Goal: Task Accomplishment & Management: Manage account settings

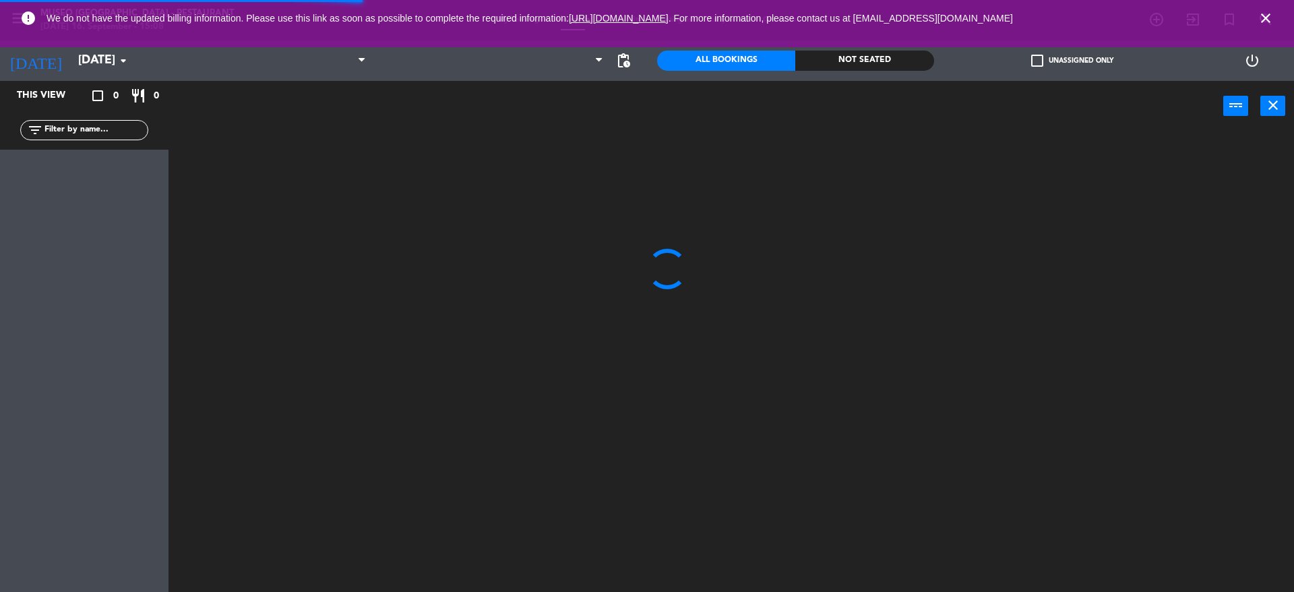
click at [90, 69] on input "[DATE]" at bounding box center [149, 60] width 156 height 27
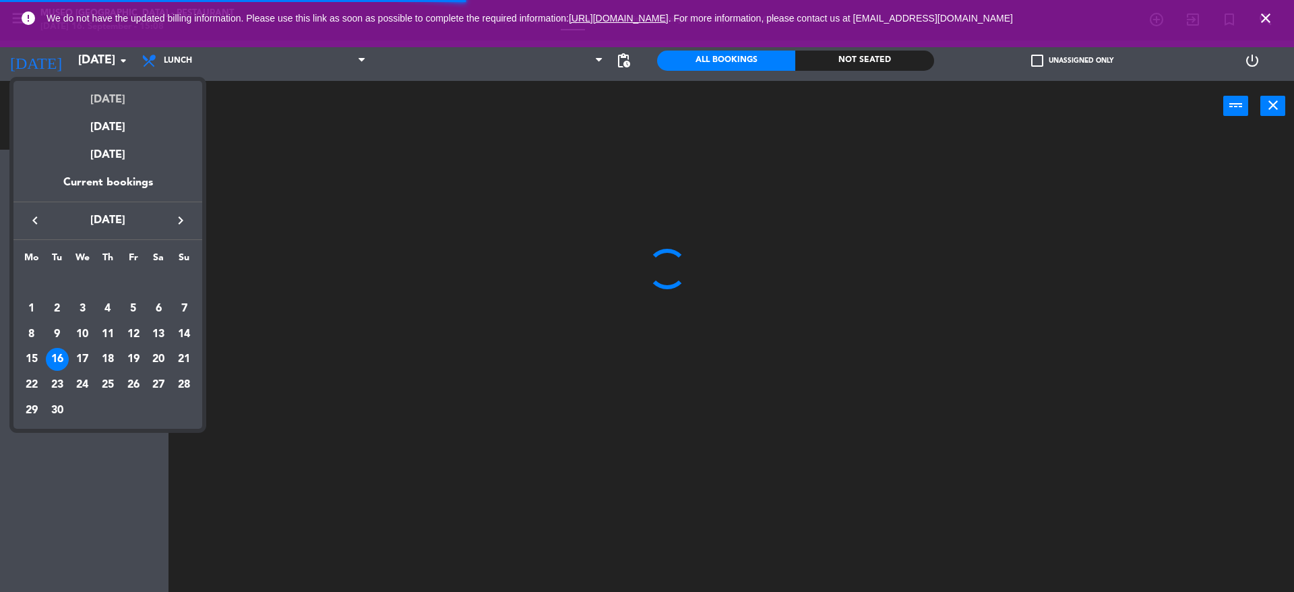
click at [102, 92] on div "[DATE]" at bounding box center [107, 95] width 189 height 28
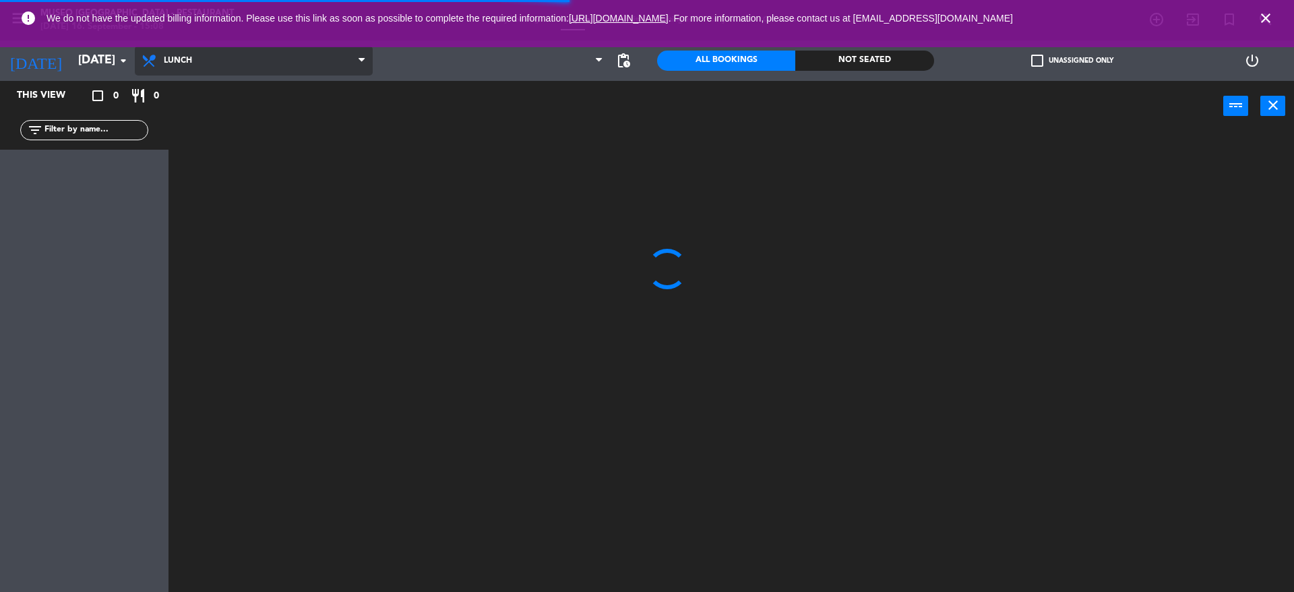
click at [203, 59] on span "Lunch" at bounding box center [254, 61] width 238 height 30
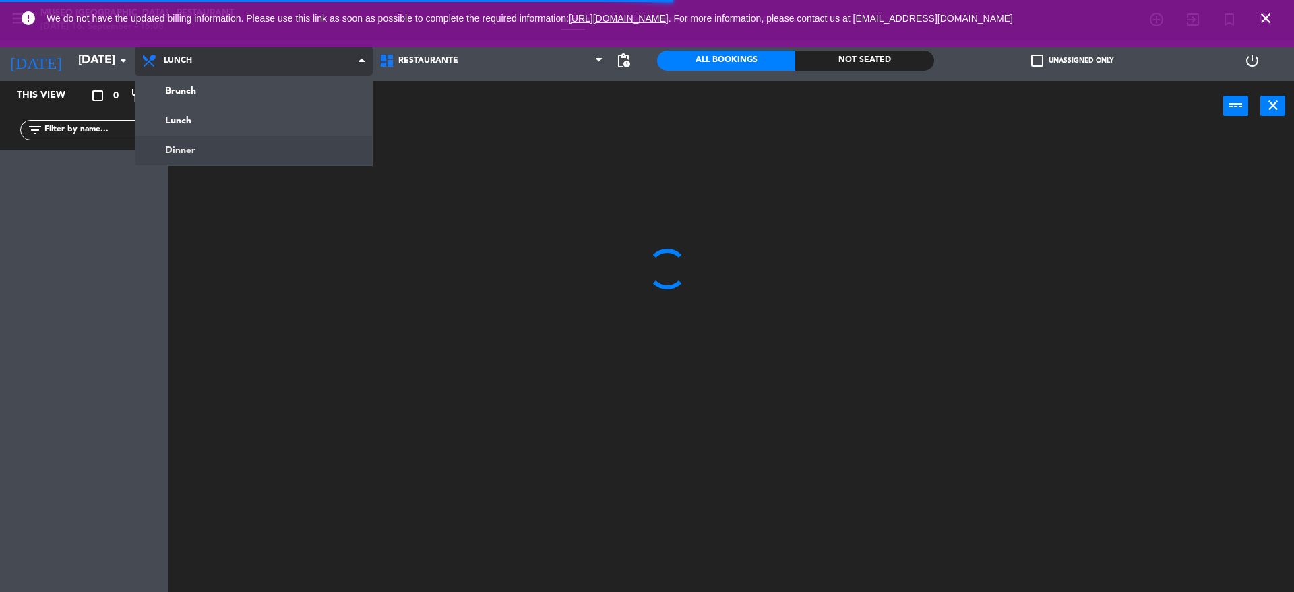
click at [248, 157] on ng-component "menu [GEOGRAPHIC_DATA] - Restaurant [DATE] 16. September - 15:08 My bookings Fl…" at bounding box center [647, 297] width 1294 height 595
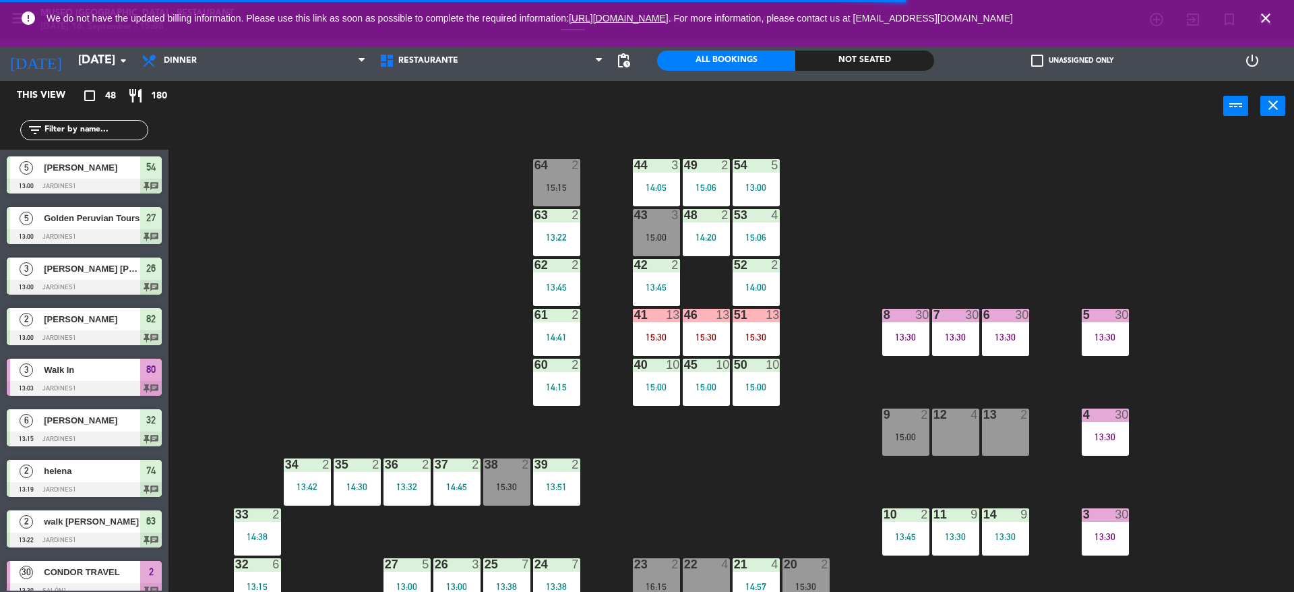
click at [382, 181] on div "44 3 14:05 49 2 15:06 54 5 13:00 64 2 15:15 48 2 14:20 53 4 15:06 63 2 13:22 43…" at bounding box center [737, 365] width 1112 height 460
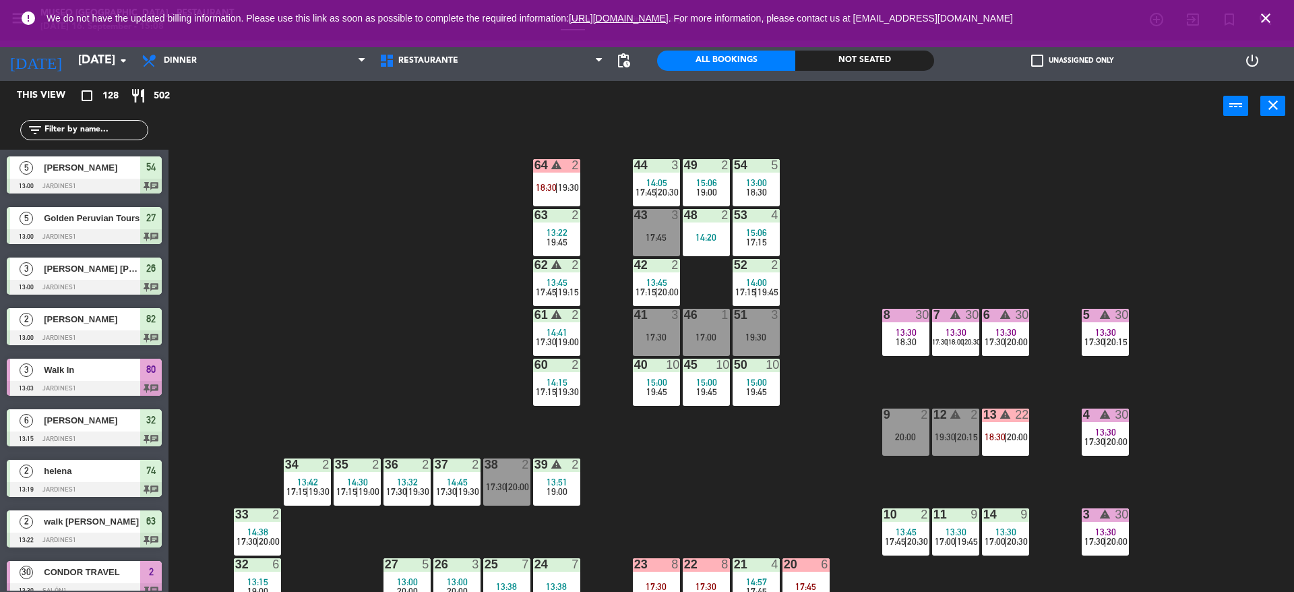
scroll to position [53, 0]
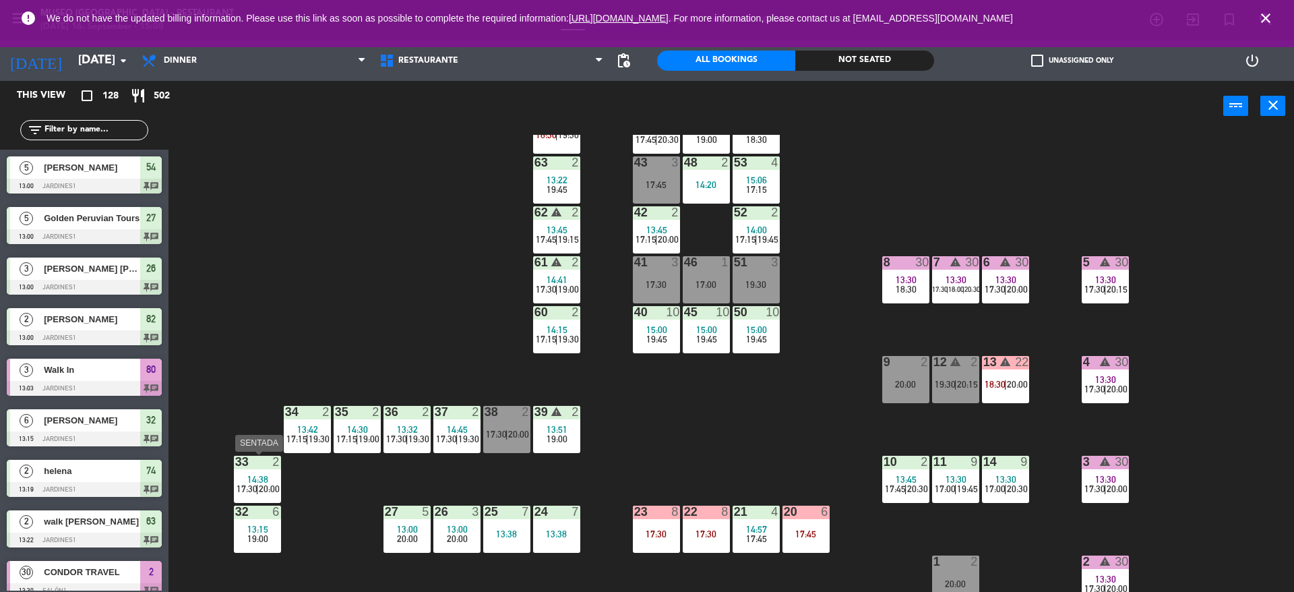
click at [251, 483] on span "17:30" at bounding box center [246, 488] width 21 height 11
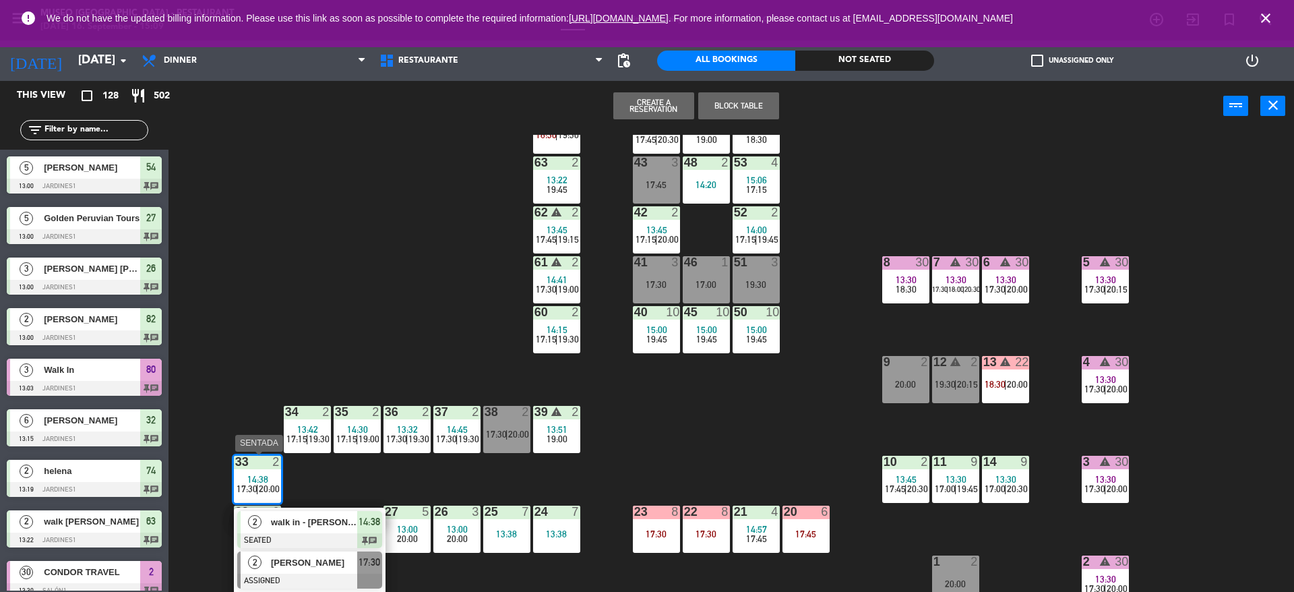
click at [305, 570] on div "[PERSON_NAME]" at bounding box center [313, 562] width 88 height 22
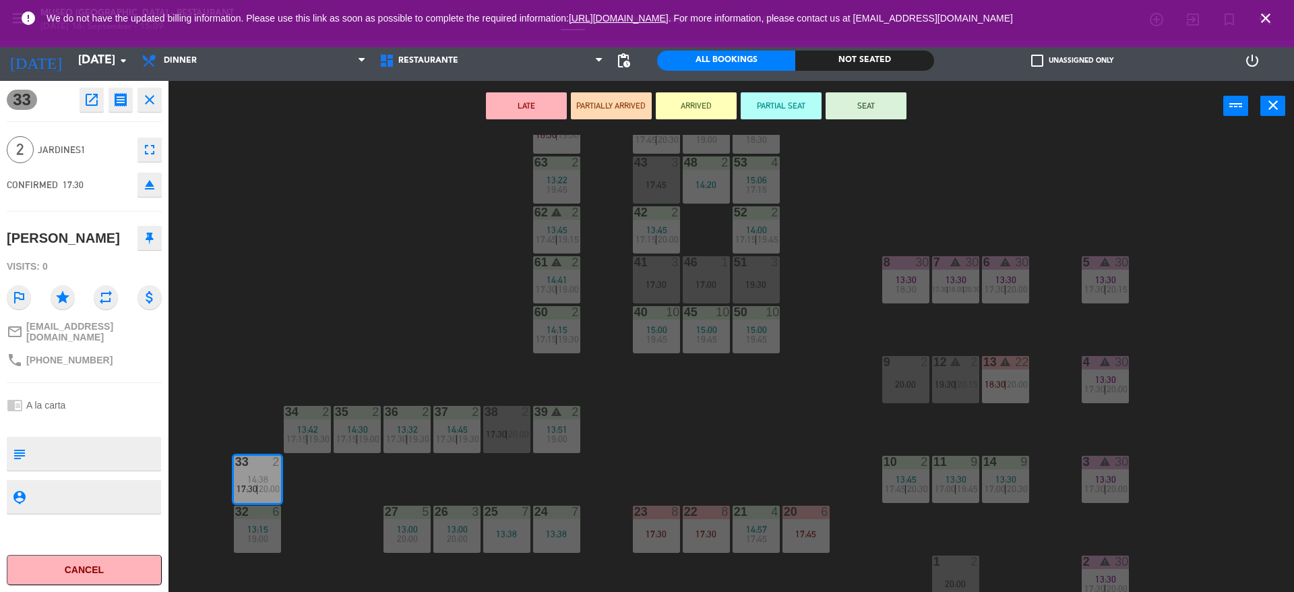
click at [407, 334] on div "44 3 14:05 17:45 | 20:30 49 2 15:06 19:00 54 5 13:00 18:30 64 warning 2 18:30 |…" at bounding box center [737, 365] width 1112 height 460
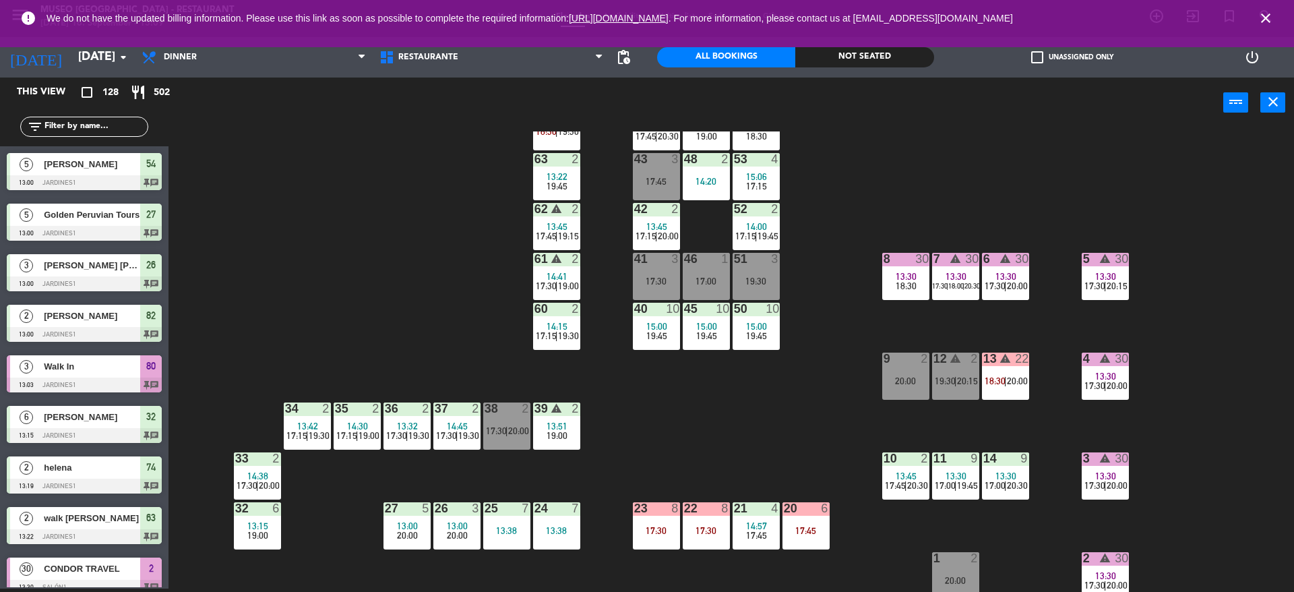
scroll to position [0, 0]
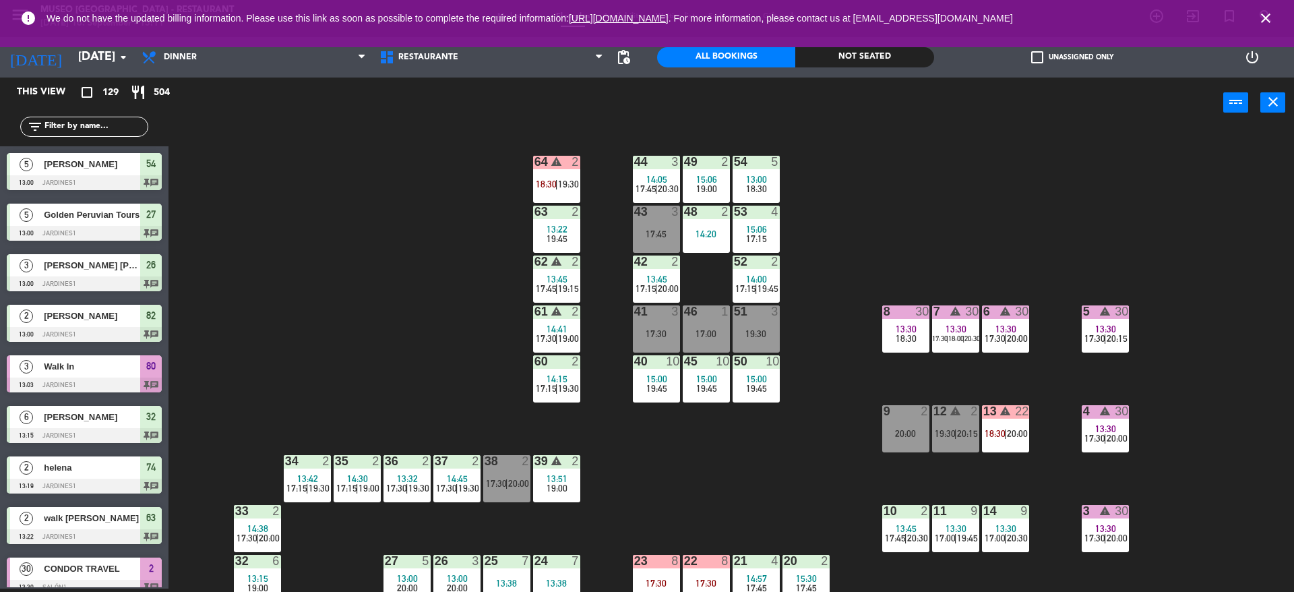
click at [1269, 23] on icon "close" at bounding box center [1265, 18] width 16 height 16
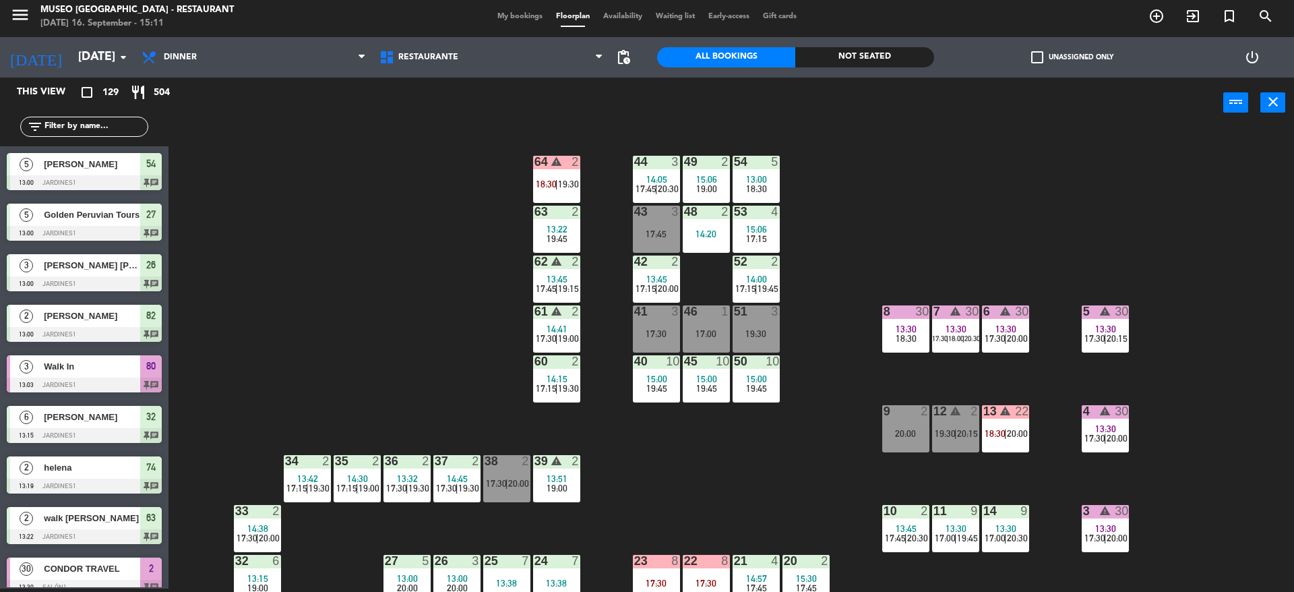
click at [527, 11] on div "My bookings Floorplan Availability Waiting list Early-access Gift cards" at bounding box center [646, 17] width 313 height 12
click at [516, 13] on span "My bookings" at bounding box center [519, 16] width 59 height 7
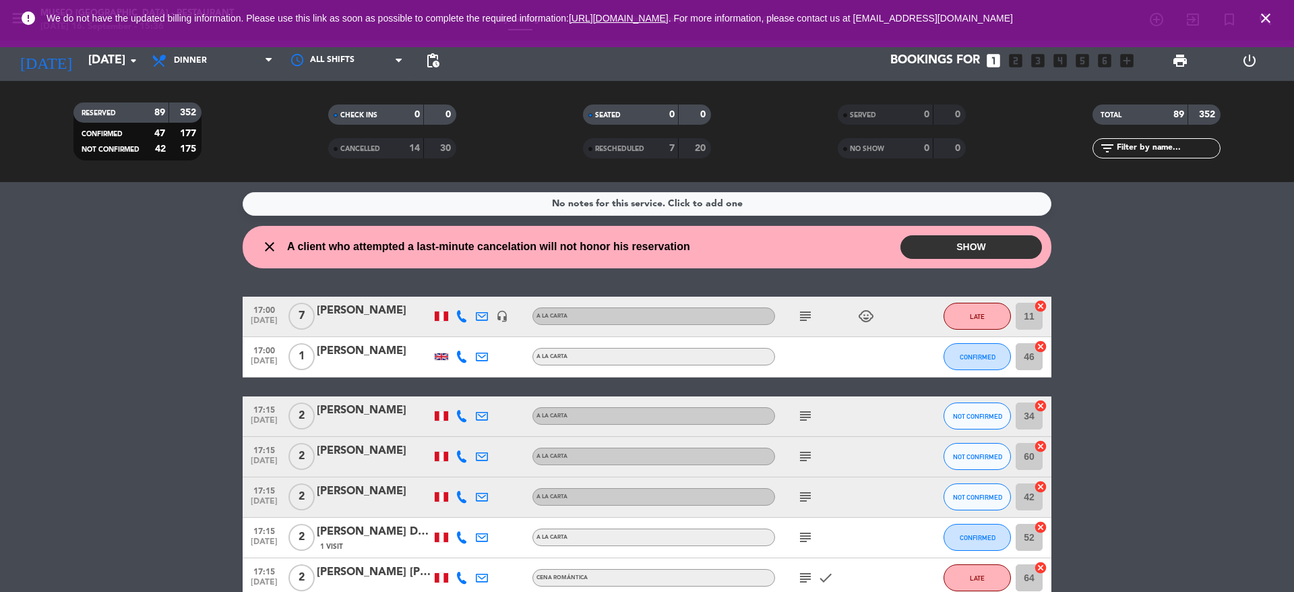
click at [406, 312] on div "[PERSON_NAME]" at bounding box center [374, 311] width 115 height 18
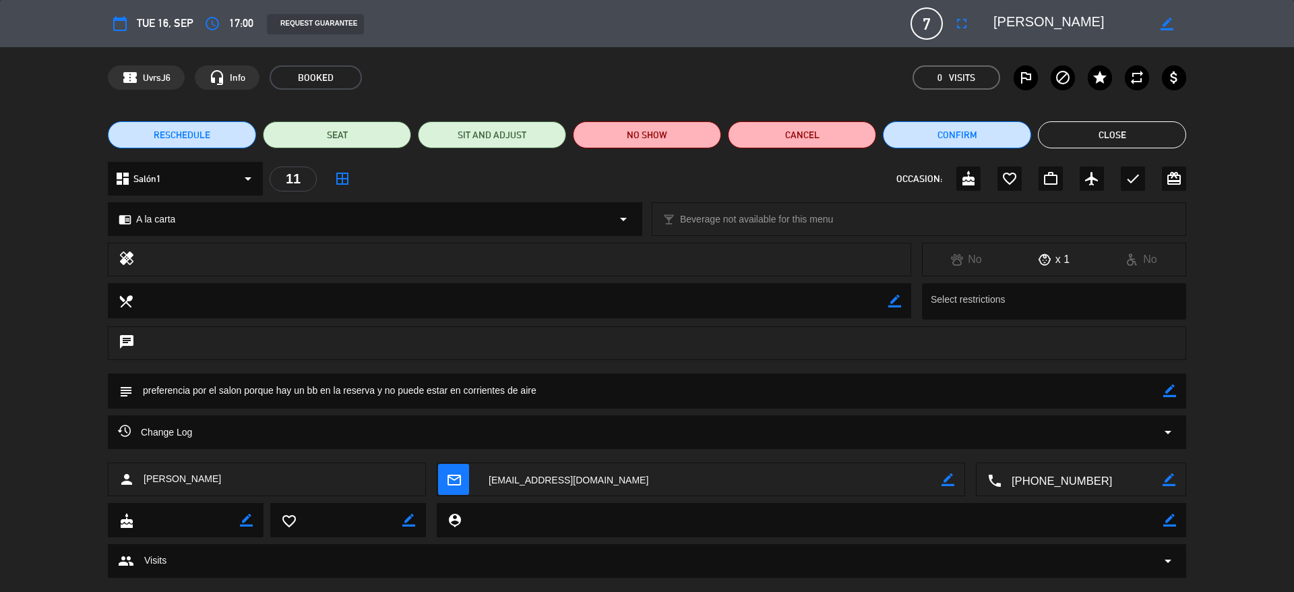
click at [1065, 490] on textarea at bounding box center [1081, 480] width 161 height 34
click at [1076, 135] on button "Close" at bounding box center [1112, 134] width 148 height 27
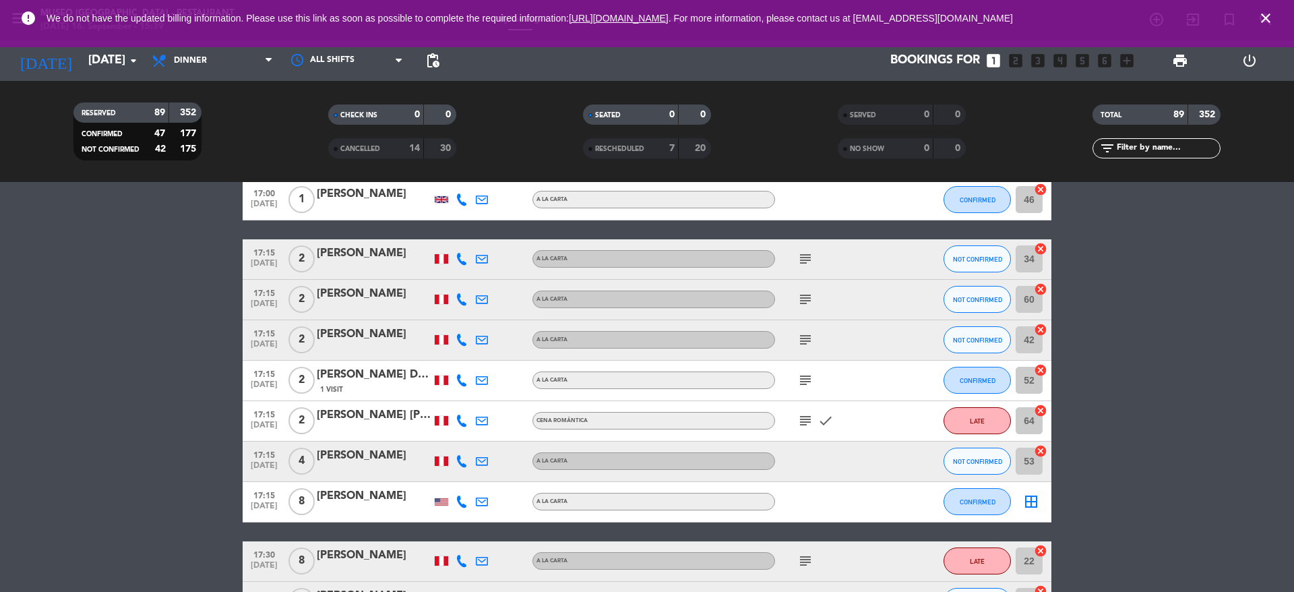
scroll to position [161, 0]
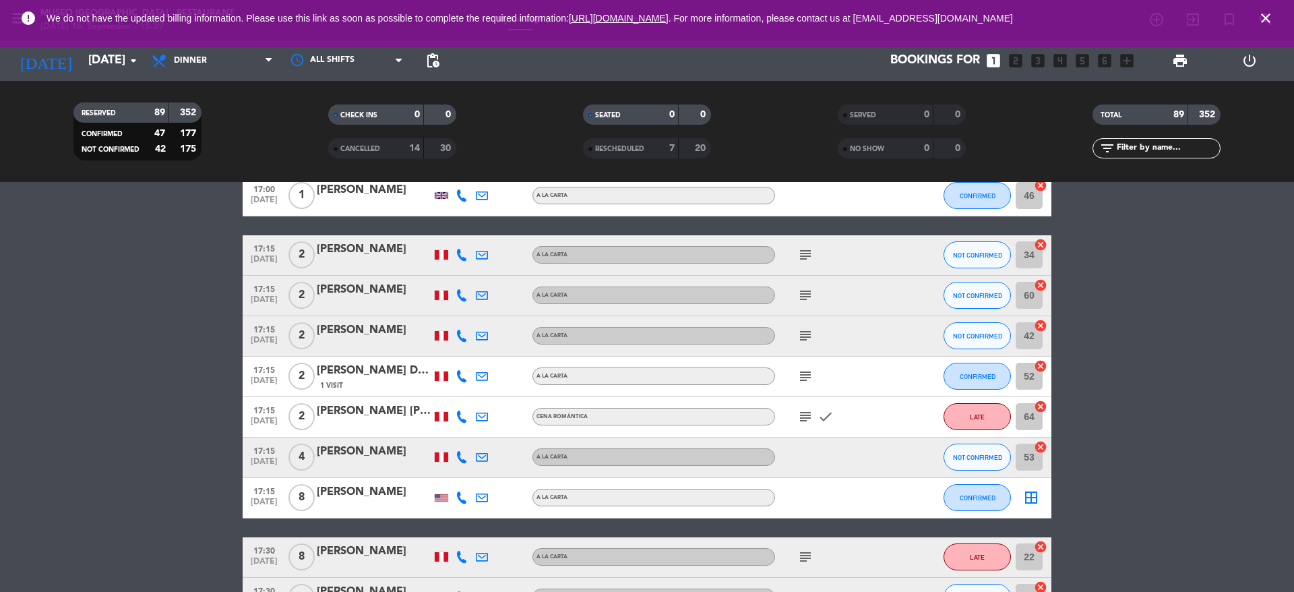
click at [367, 491] on div "[PERSON_NAME]" at bounding box center [374, 492] width 115 height 18
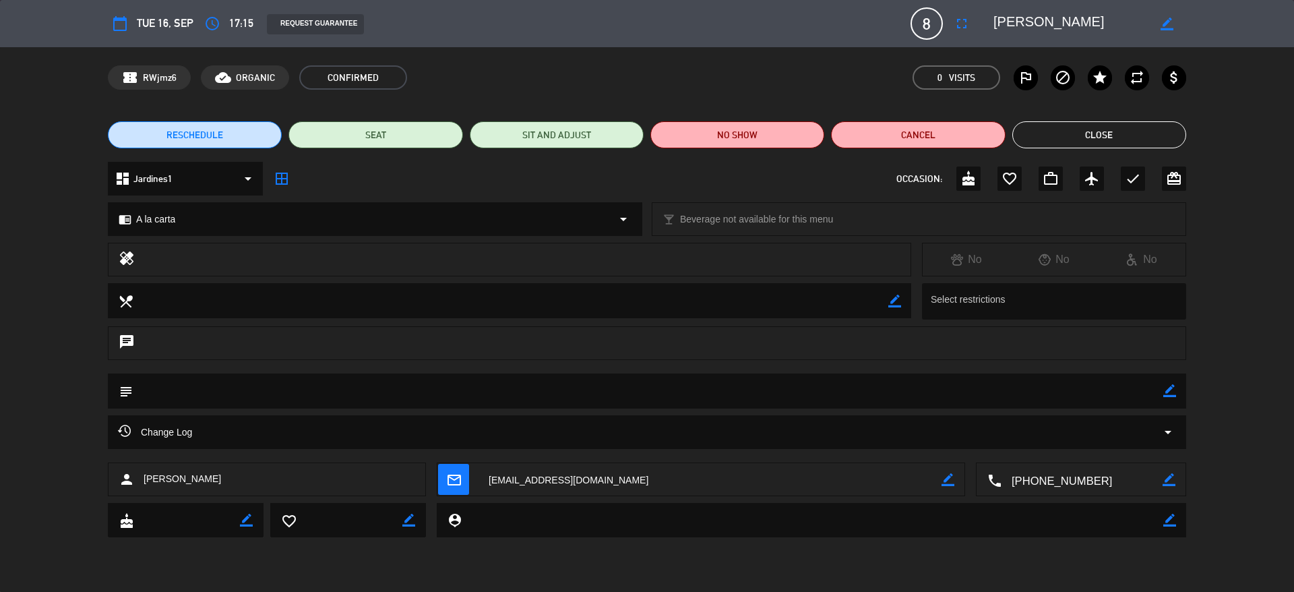
click at [480, 82] on div "confirmation_number RWjmz6 cloud_done ORGANIC CONFIRMED 0 Visits outlined_flag …" at bounding box center [647, 77] width 1078 height 24
click at [1073, 473] on textarea at bounding box center [1081, 480] width 161 height 34
click at [1041, 137] on button "Close" at bounding box center [1099, 134] width 174 height 27
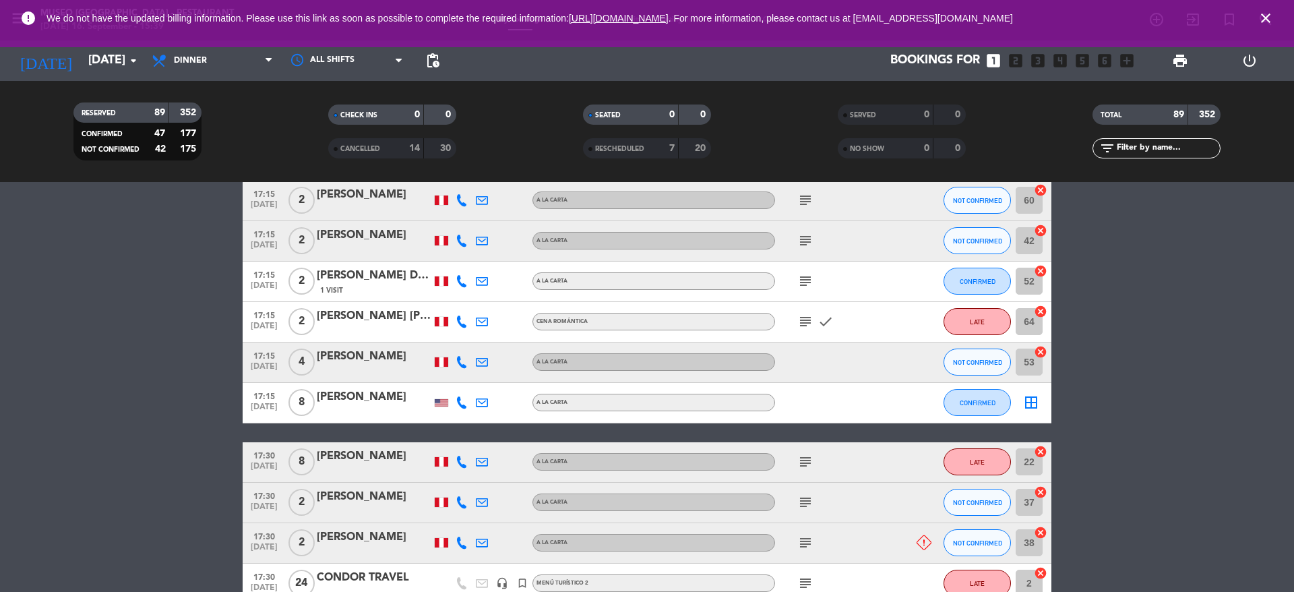
scroll to position [260, 0]
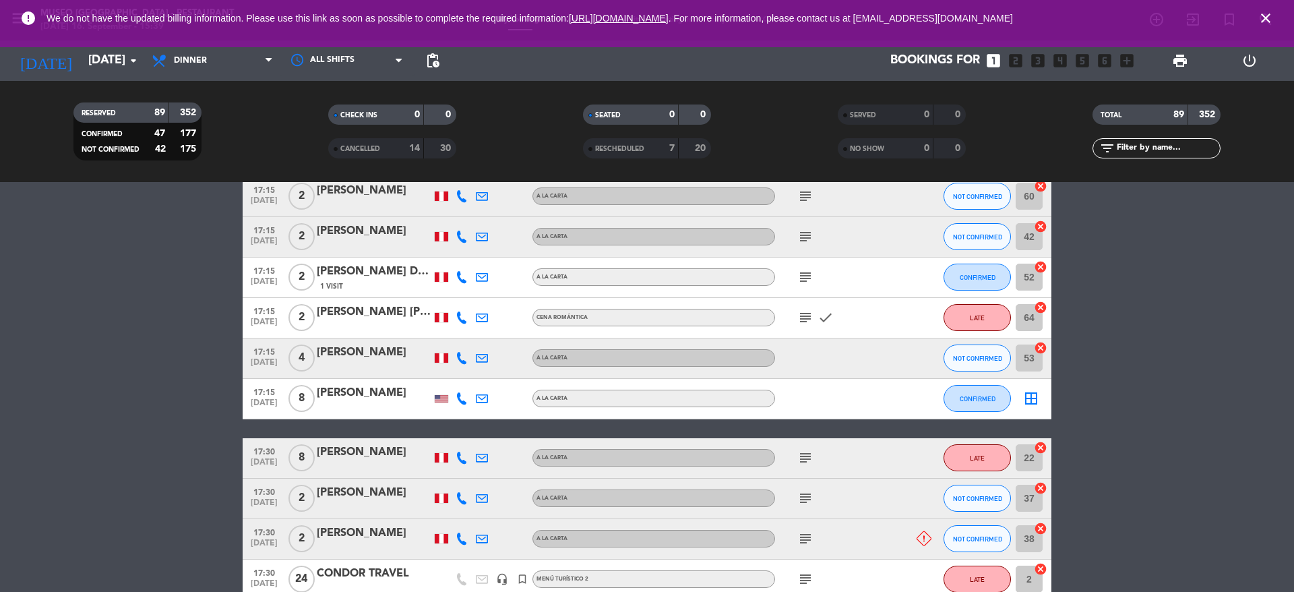
click at [339, 463] on div at bounding box center [374, 466] width 115 height 11
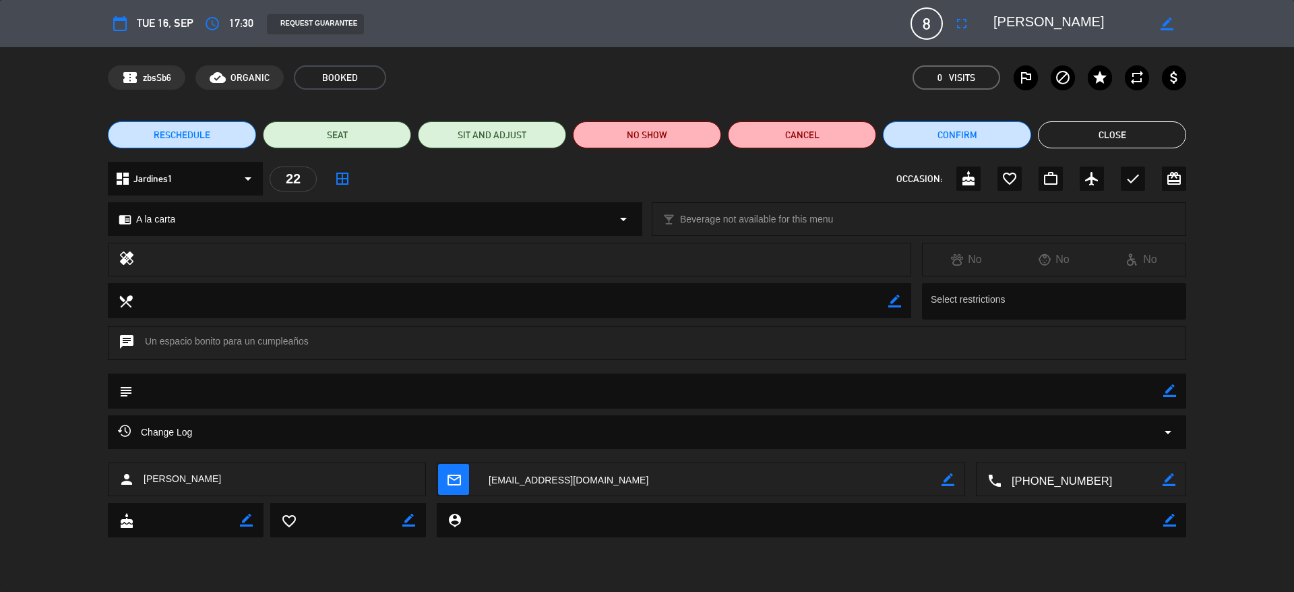
click at [1061, 473] on textarea at bounding box center [1081, 480] width 161 height 34
click at [1109, 127] on button "Close" at bounding box center [1112, 134] width 148 height 27
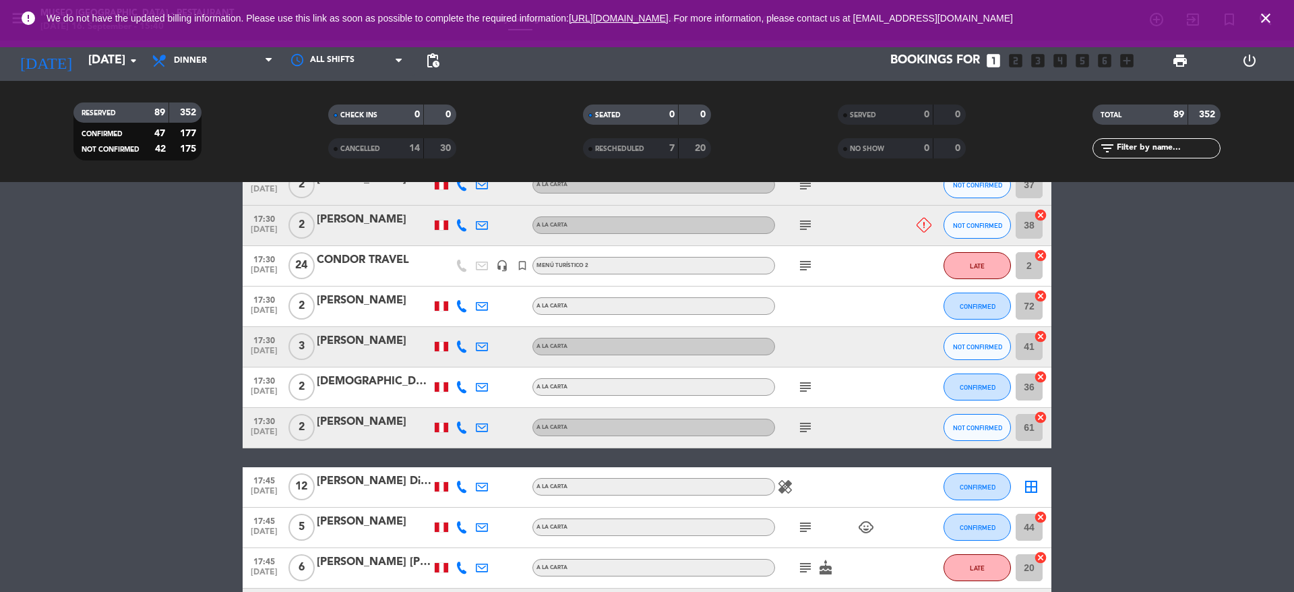
scroll to position [574, 0]
click at [341, 492] on div at bounding box center [374, 494] width 115 height 11
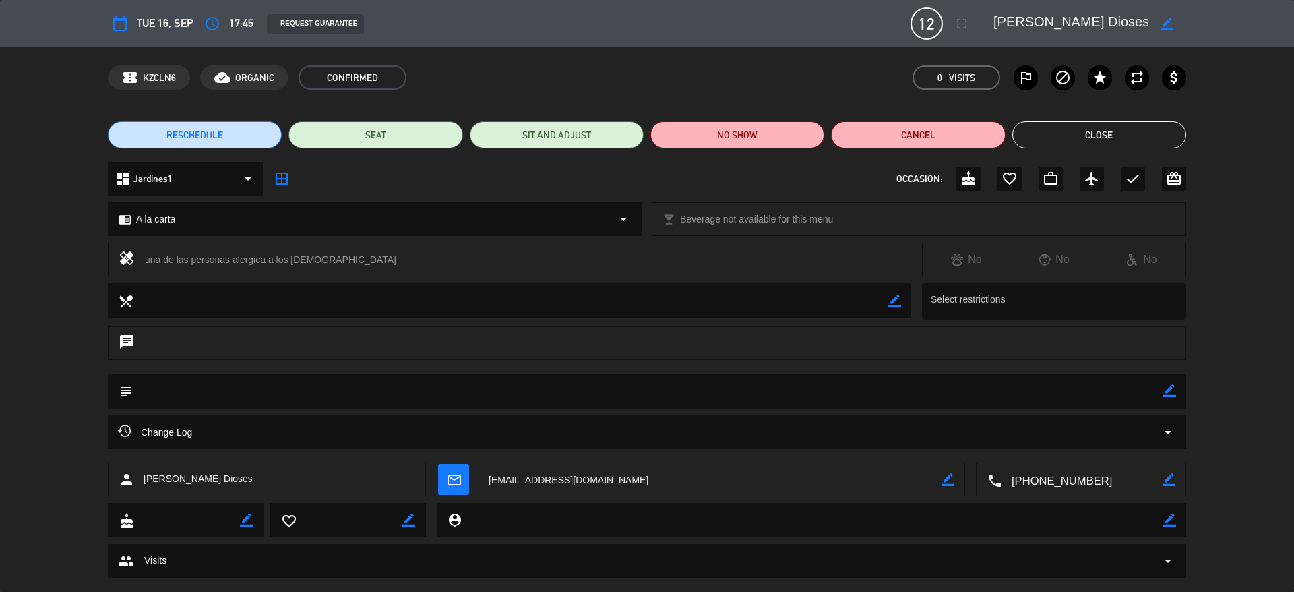
click at [1048, 473] on textarea at bounding box center [1081, 480] width 161 height 34
click at [1091, 137] on button "Close" at bounding box center [1099, 134] width 174 height 27
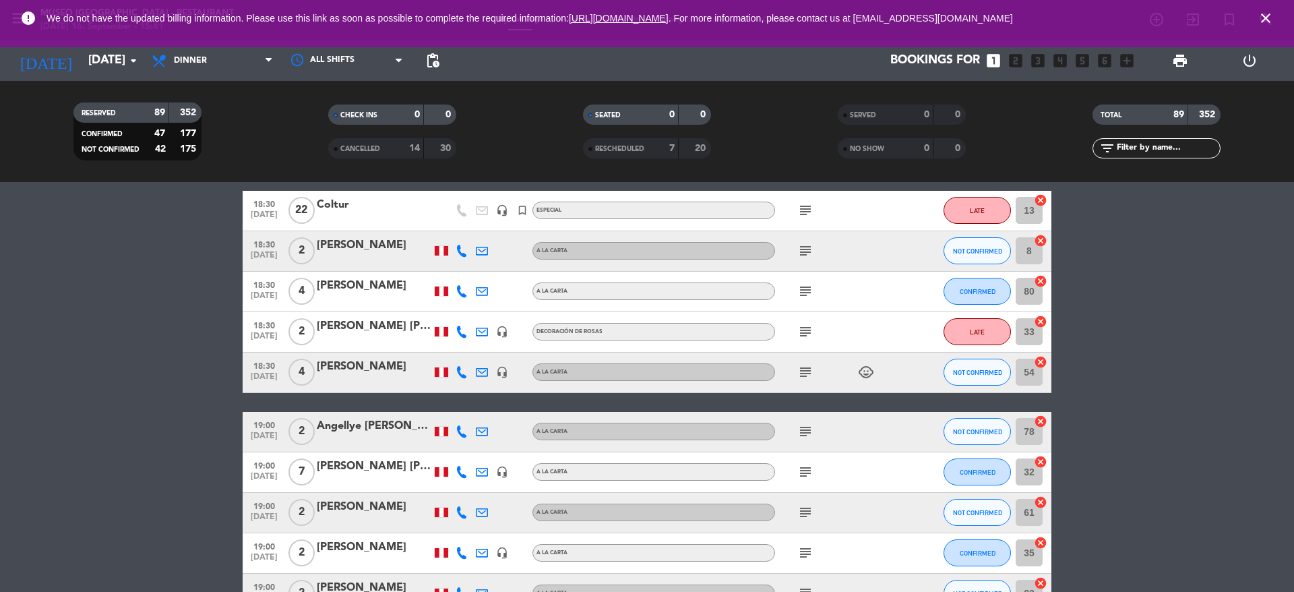
scroll to position [1293, 0]
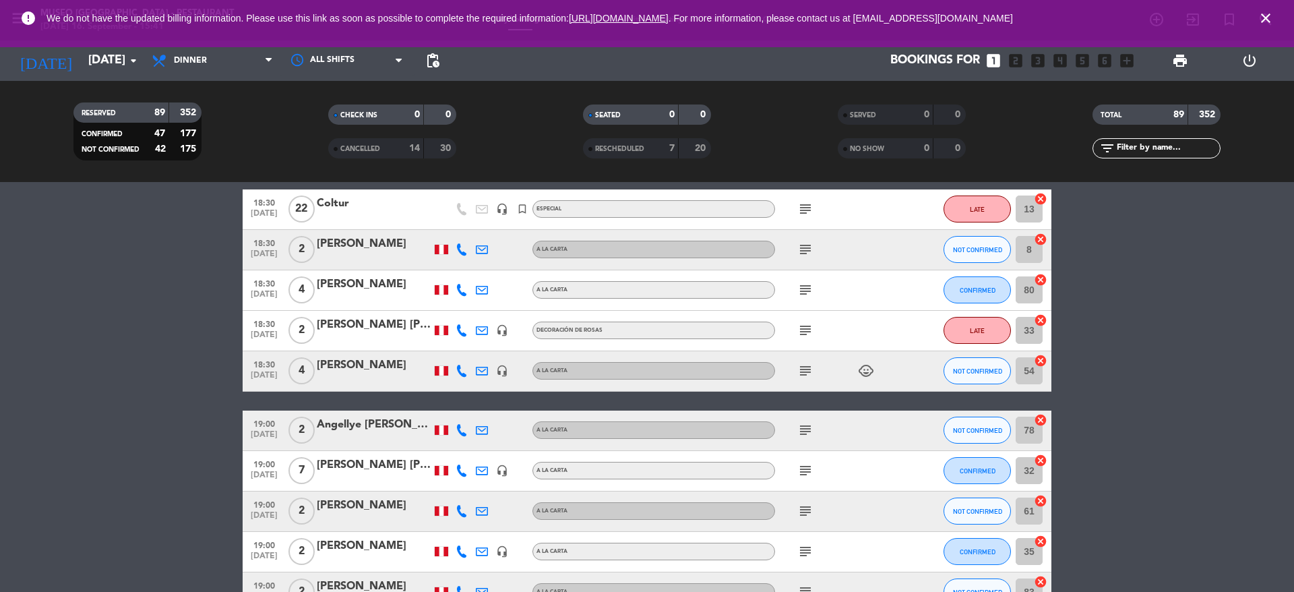
click at [804, 477] on icon "subject" at bounding box center [805, 470] width 16 height 16
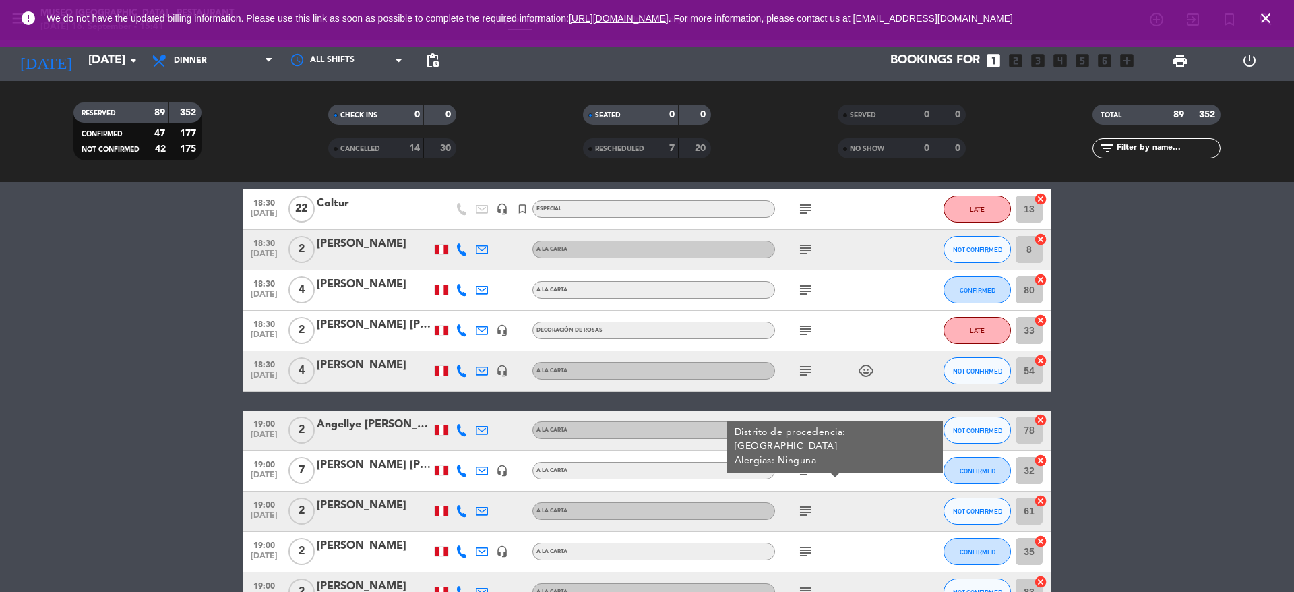
click at [348, 471] on div "[PERSON_NAME] [PERSON_NAME]" at bounding box center [374, 465] width 115 height 18
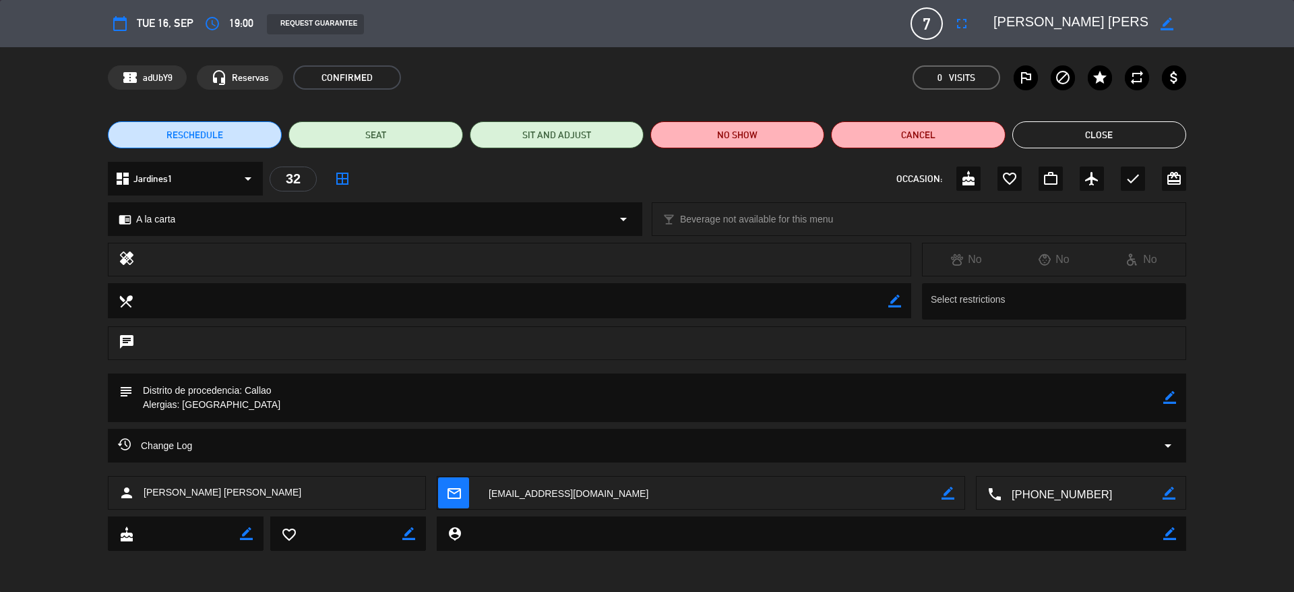
click at [1261, 200] on div "dashboard Jardines1 arrow_drop_down 32 border_all OCCASION: cake favorite_borde…" at bounding box center [647, 185] width 1294 height 47
click at [1277, 168] on div "dashboard Jardines1 arrow_drop_down 32 border_all OCCASION: cake favorite_borde…" at bounding box center [647, 185] width 1294 height 47
click at [1050, 494] on textarea at bounding box center [1081, 493] width 161 height 34
click at [1040, 133] on button "Close" at bounding box center [1099, 134] width 174 height 27
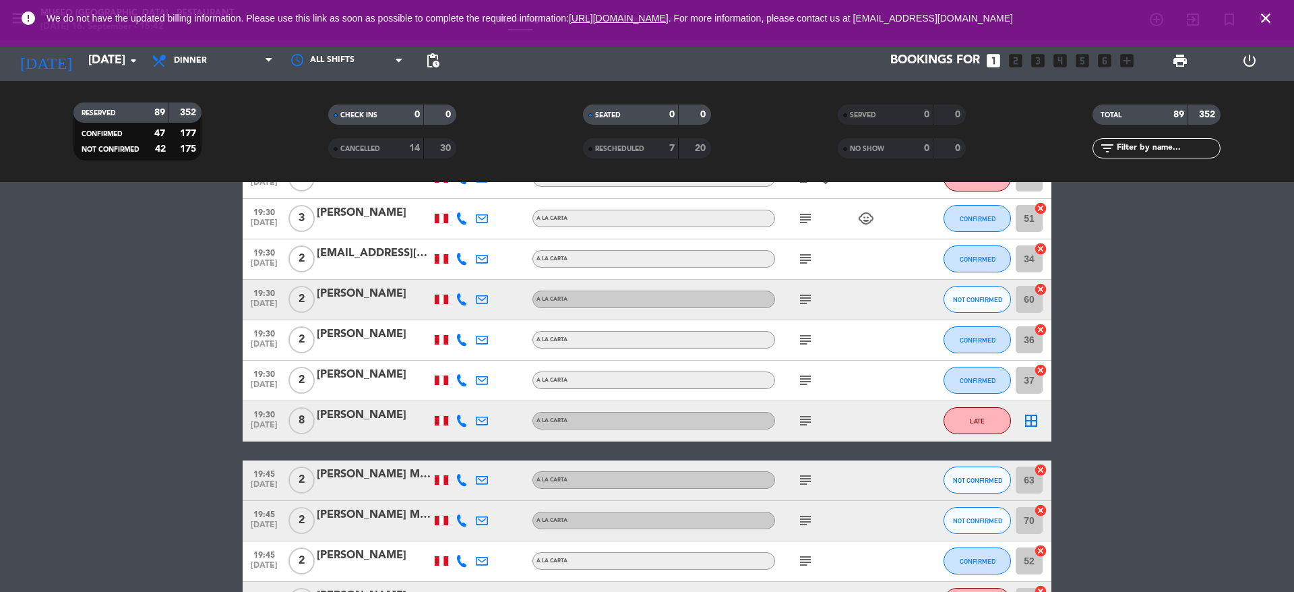
scroll to position [2070, 0]
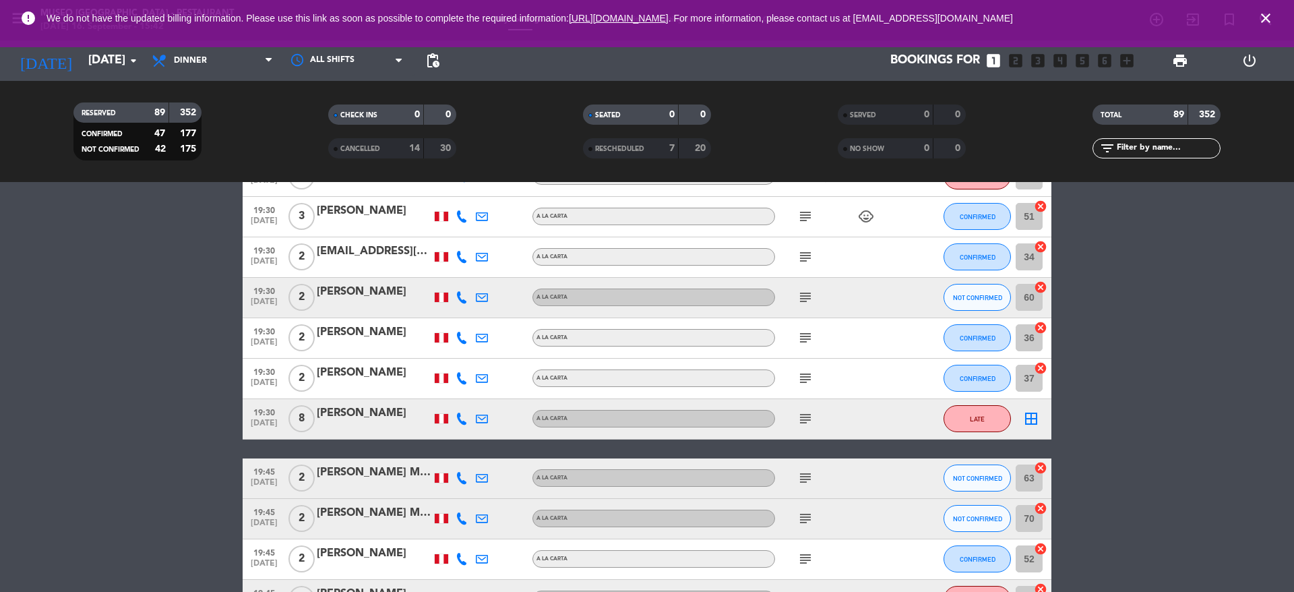
click at [811, 413] on icon "subject" at bounding box center [805, 418] width 16 height 16
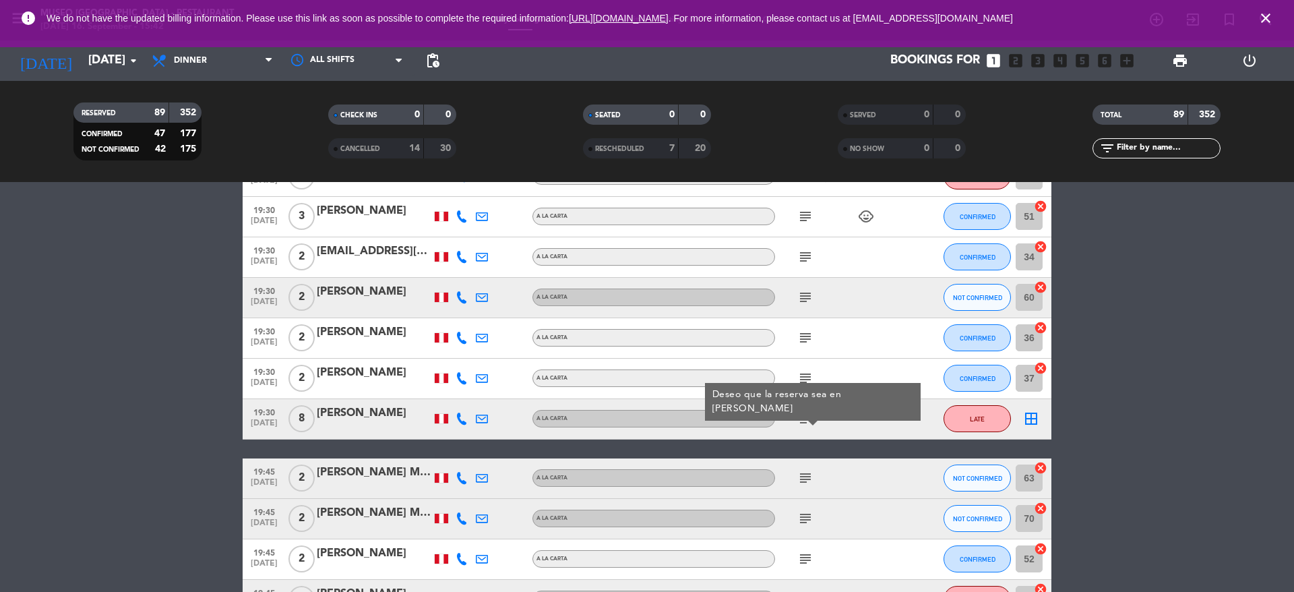
click at [372, 419] on div "[PERSON_NAME]" at bounding box center [374, 413] width 115 height 18
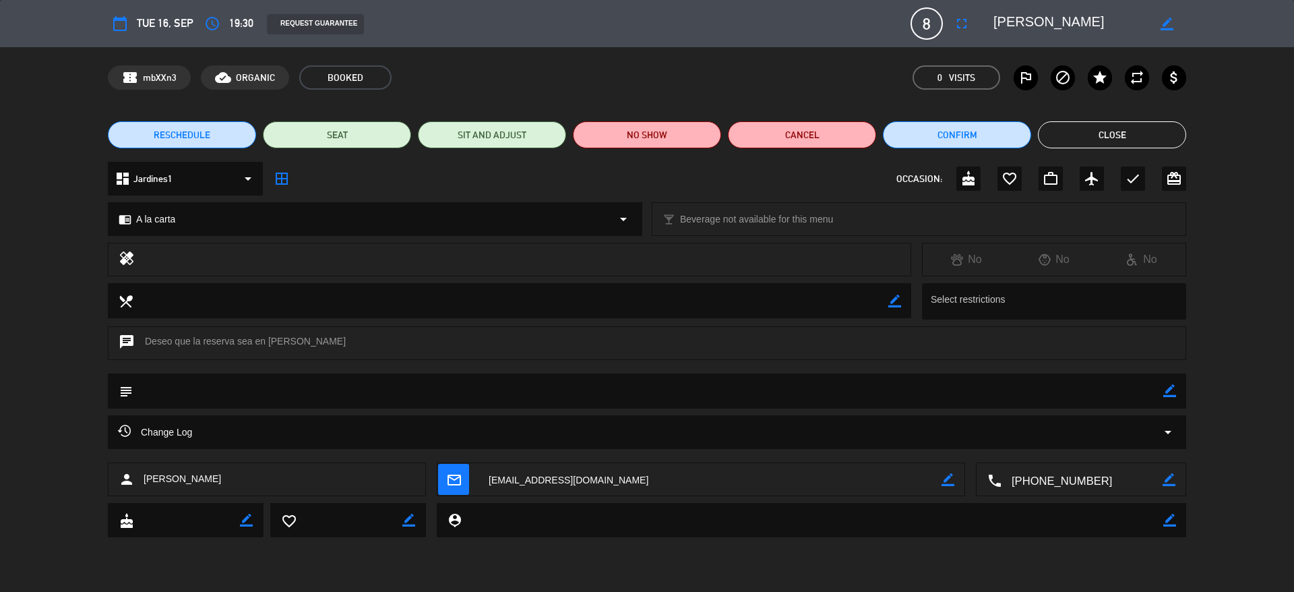
click at [1075, 479] on textarea at bounding box center [1081, 480] width 161 height 34
click at [1054, 135] on button "Close" at bounding box center [1112, 134] width 148 height 27
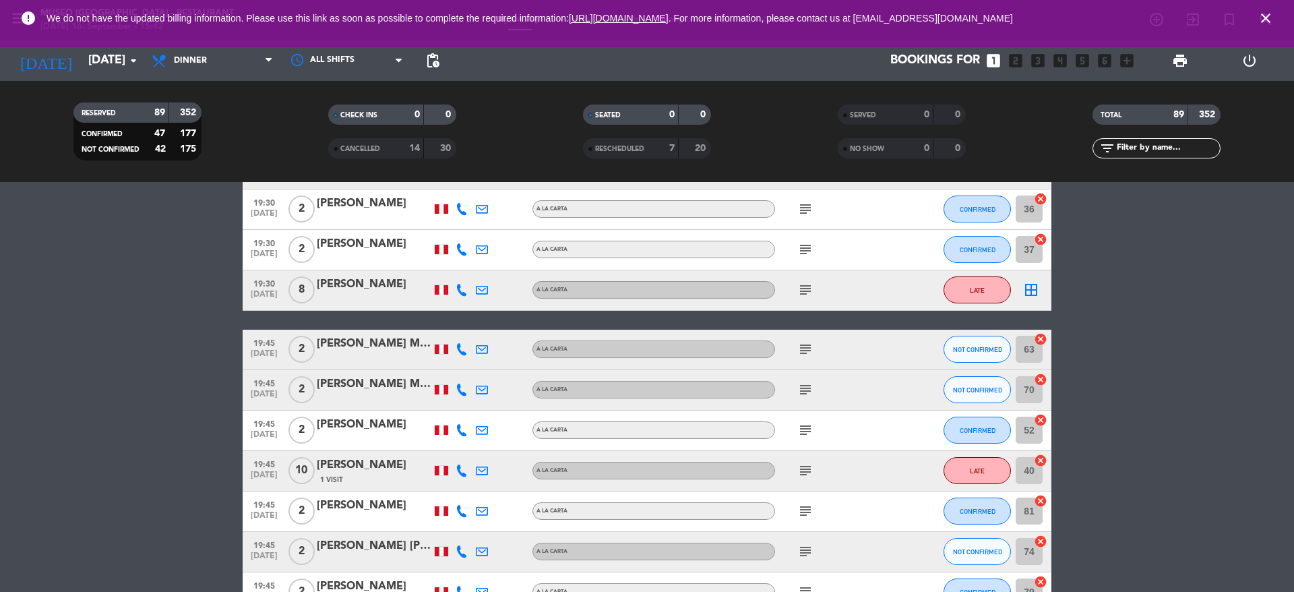
scroll to position [2199, 0]
click at [798, 466] on icon "subject" at bounding box center [805, 470] width 16 height 16
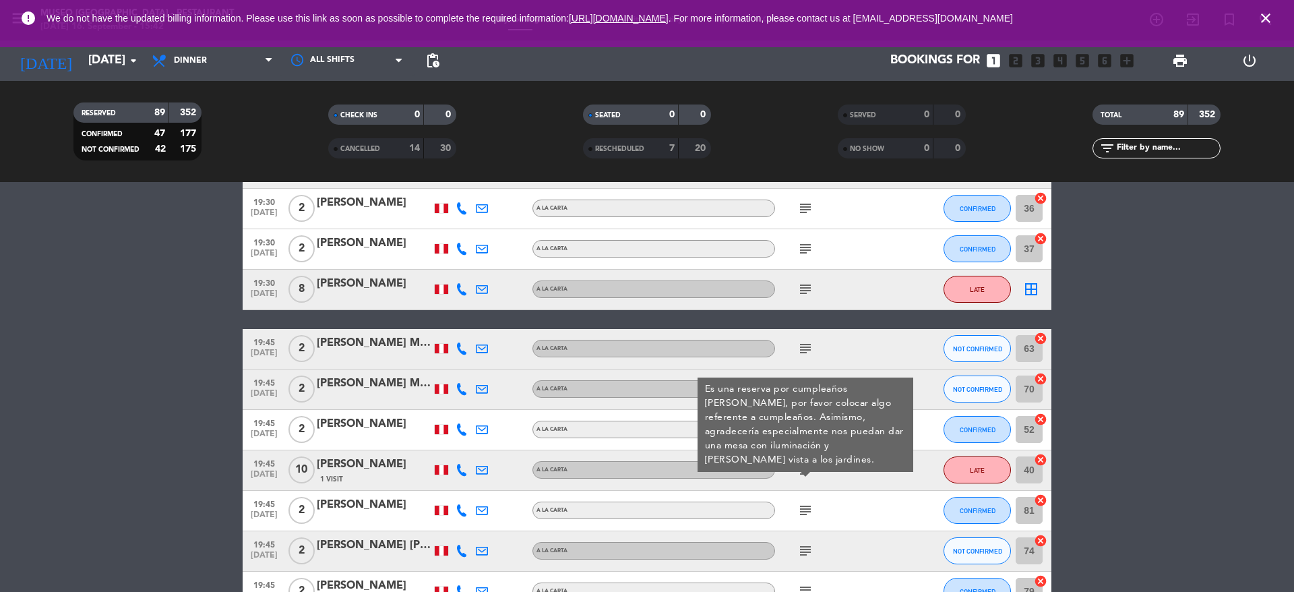
click at [339, 467] on div "[PERSON_NAME]" at bounding box center [374, 464] width 115 height 18
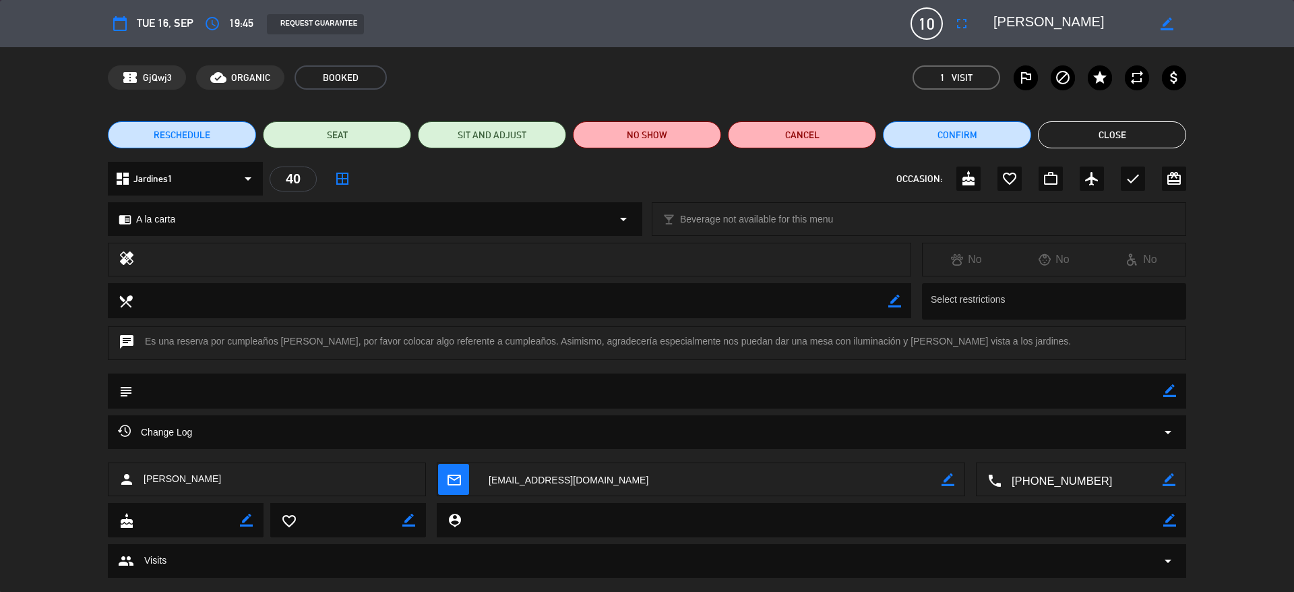
click at [513, 49] on div "confirmation_number GjQwj3 cloud_done ORGANIC BOOKED 1 Visit outlined_flag bloc…" at bounding box center [647, 77] width 1294 height 61
click at [477, 57] on div "confirmation_number GjQwj3 cloud_done ORGANIC BOOKED 1 Visit outlined_flag bloc…" at bounding box center [647, 77] width 1294 height 61
click at [1050, 472] on textarea at bounding box center [1081, 480] width 161 height 34
click at [1072, 487] on textarea at bounding box center [1081, 480] width 161 height 34
click at [1163, 392] on icon "border_color" at bounding box center [1169, 390] width 13 height 13
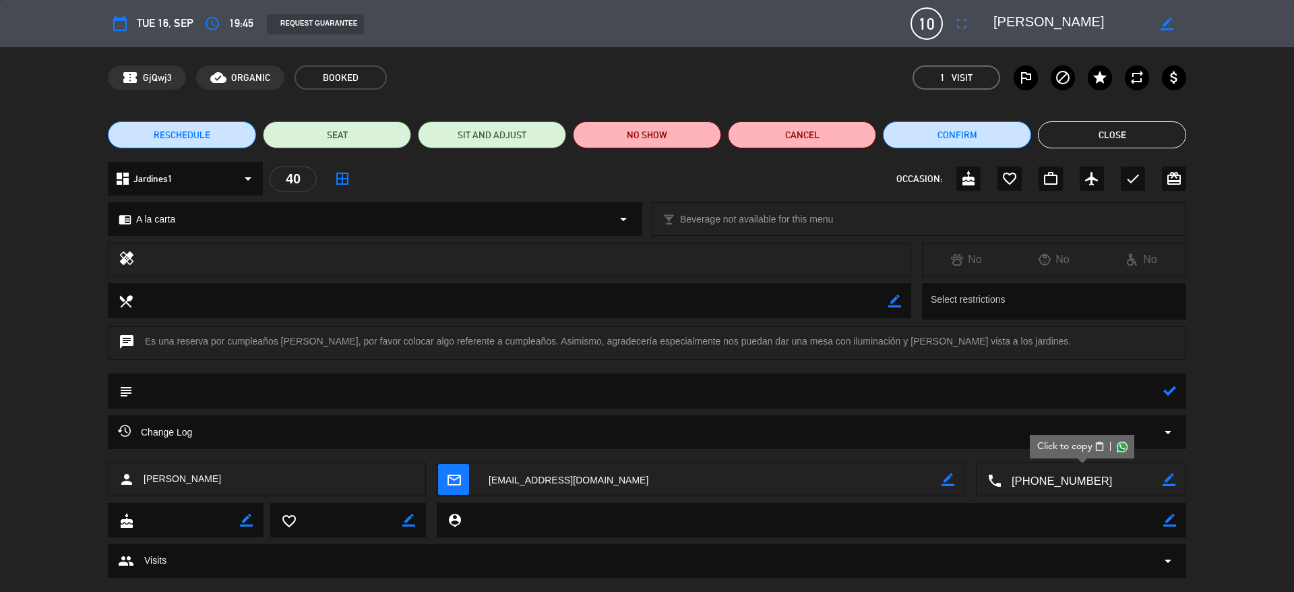
click at [292, 394] on textarea at bounding box center [648, 390] width 1030 height 34
type textarea "confirmada"
click at [1166, 387] on icon at bounding box center [1169, 390] width 13 height 13
click at [1093, 118] on div "RESCHEDULE SEAT SIT AND ADJUST NO SHOW Cancel Confirm Close" at bounding box center [647, 135] width 1294 height 54
click at [1089, 127] on button "Close" at bounding box center [1112, 134] width 148 height 27
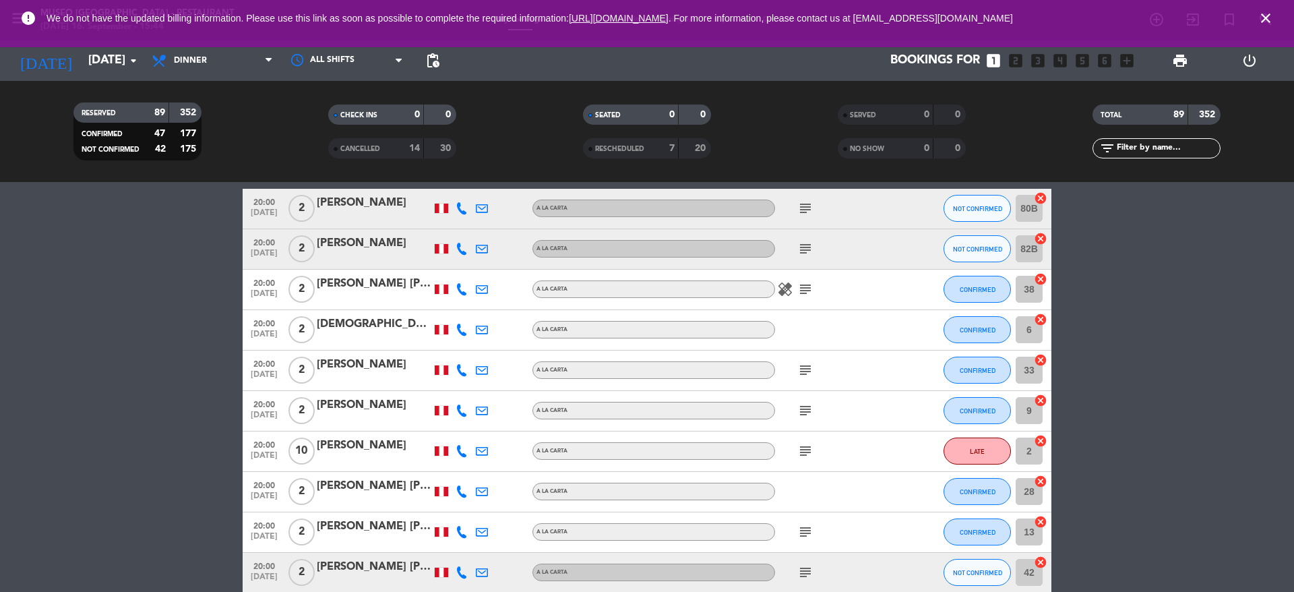
scroll to position [2692, 0]
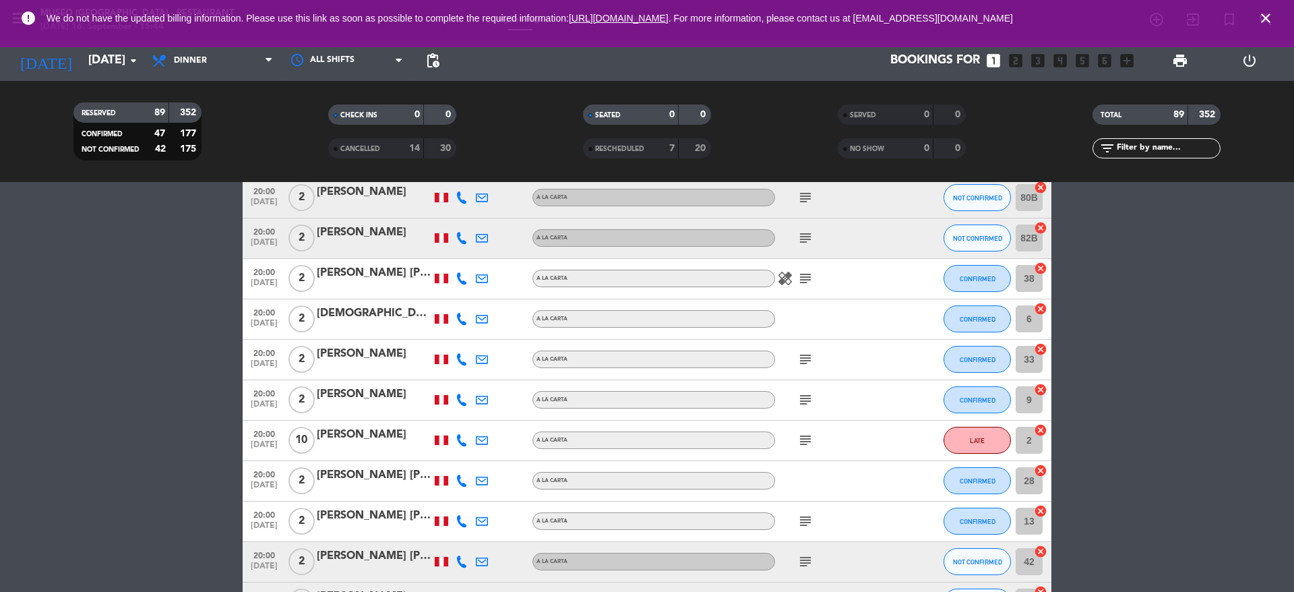
click at [808, 441] on icon "subject" at bounding box center [805, 440] width 16 height 16
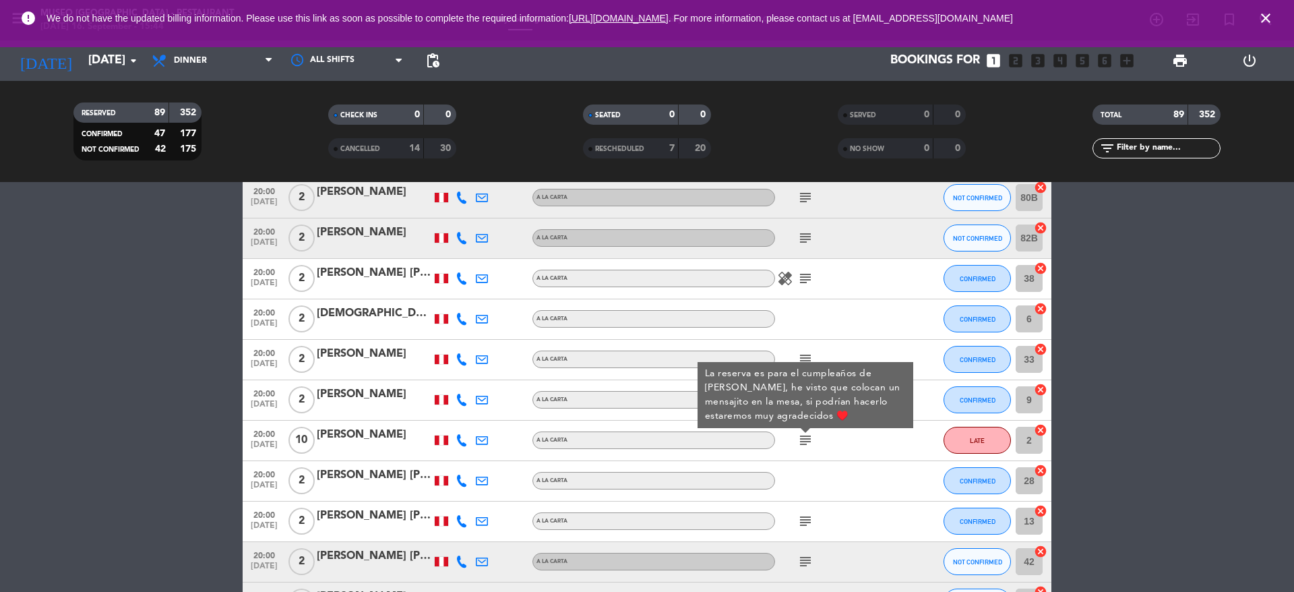
click at [397, 428] on div "[PERSON_NAME]" at bounding box center [374, 435] width 115 height 18
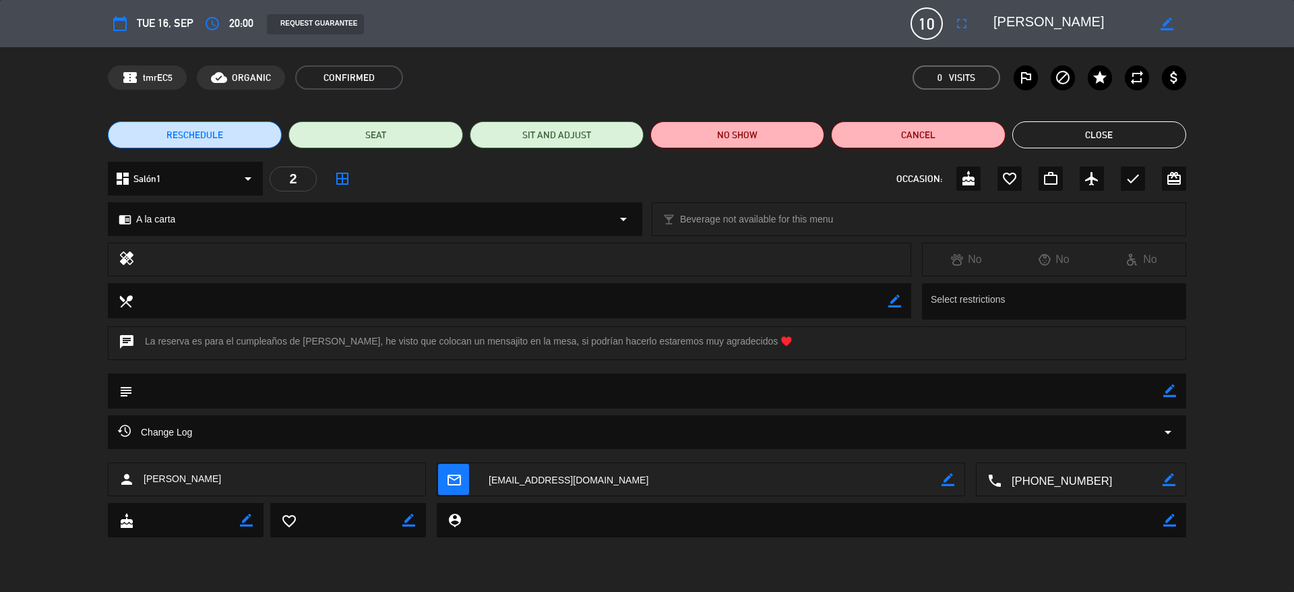
click at [1107, 20] on textarea at bounding box center [1070, 23] width 154 height 24
drag, startPoint x: 1046, startPoint y: 20, endPoint x: 988, endPoint y: 16, distance: 57.4
click at [988, 16] on div "border_color" at bounding box center [1085, 23] width 202 height 24
click at [1209, 284] on div "local_dining border_color Select restrictions" at bounding box center [647, 304] width 1294 height 43
click at [1027, 472] on textarea at bounding box center [1081, 480] width 161 height 34
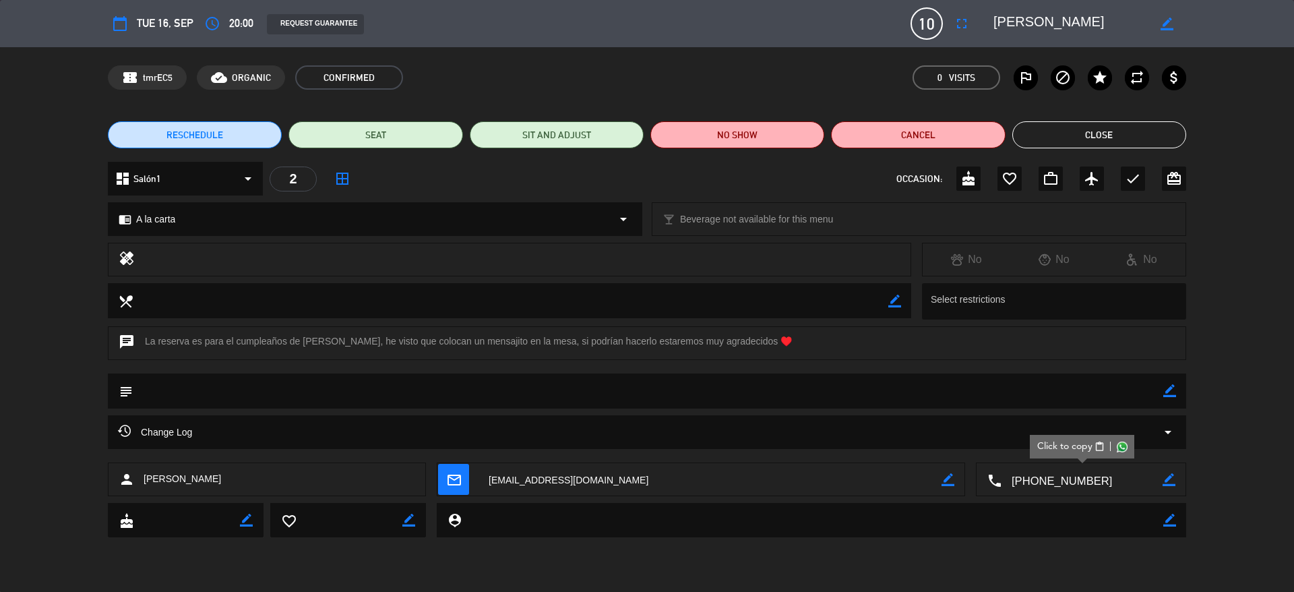
click at [1034, 132] on button "Close" at bounding box center [1099, 134] width 174 height 27
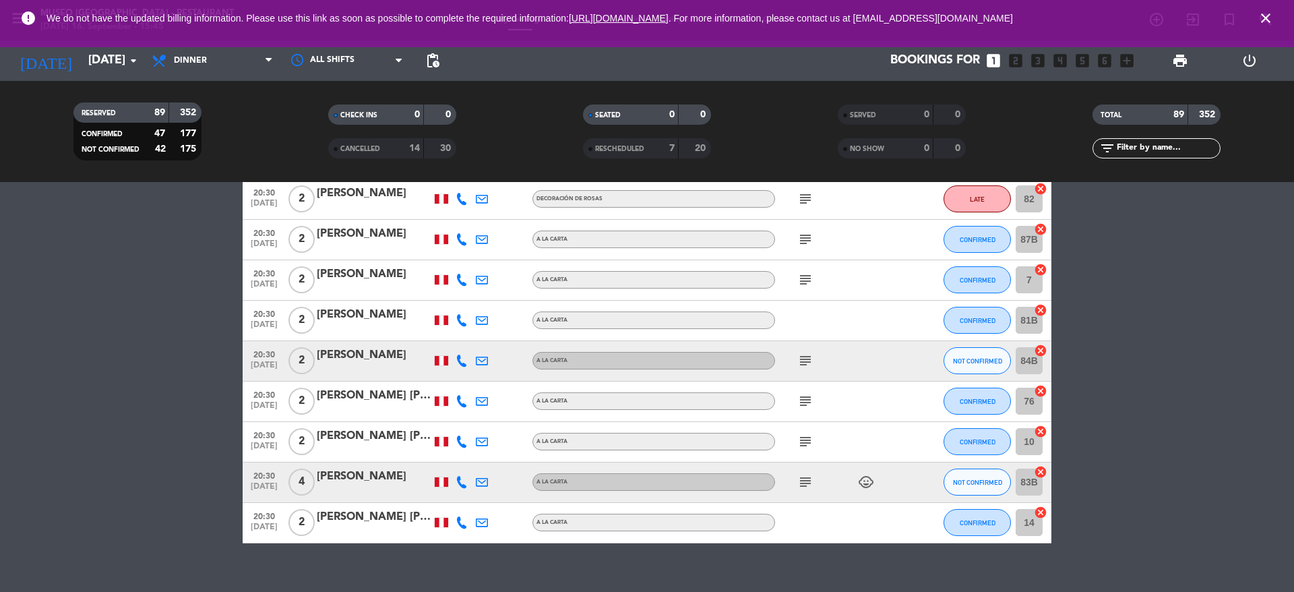
scroll to position [3596, 0]
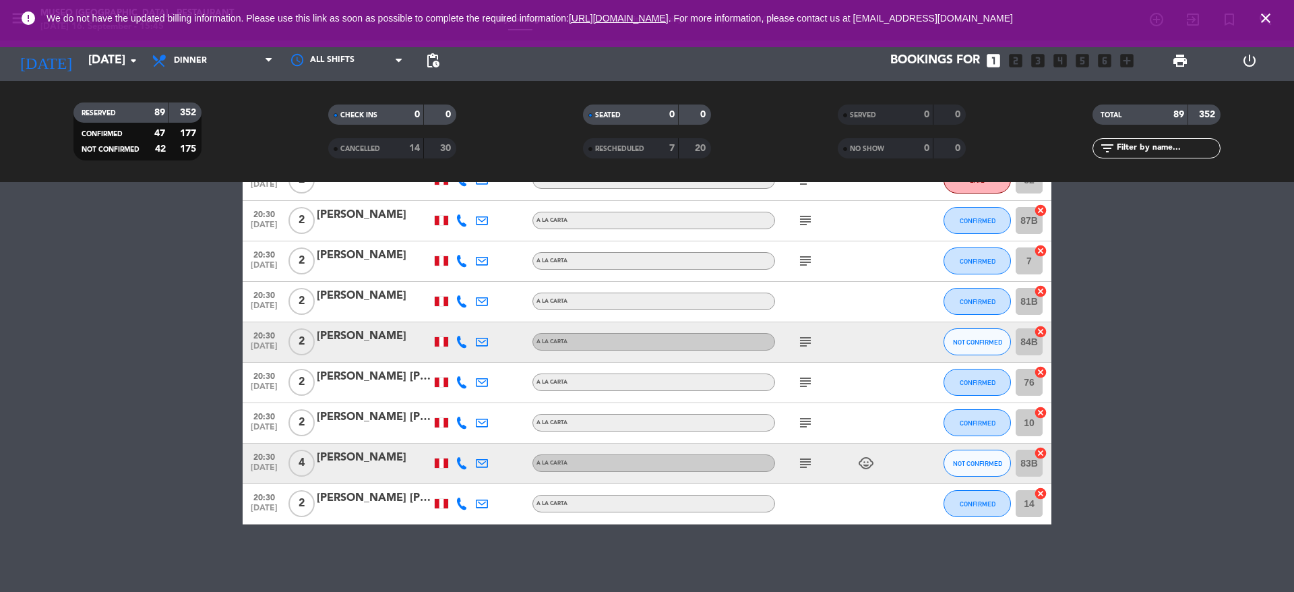
click at [1147, 149] on input "text" at bounding box center [1167, 148] width 104 height 15
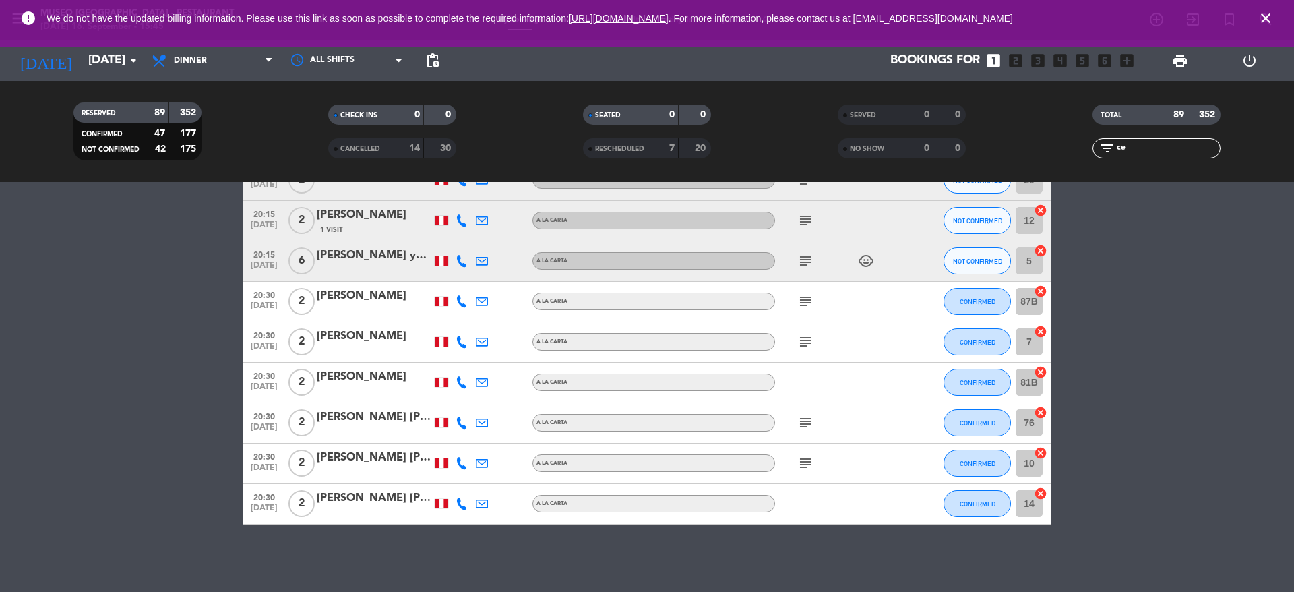
scroll to position [0, 0]
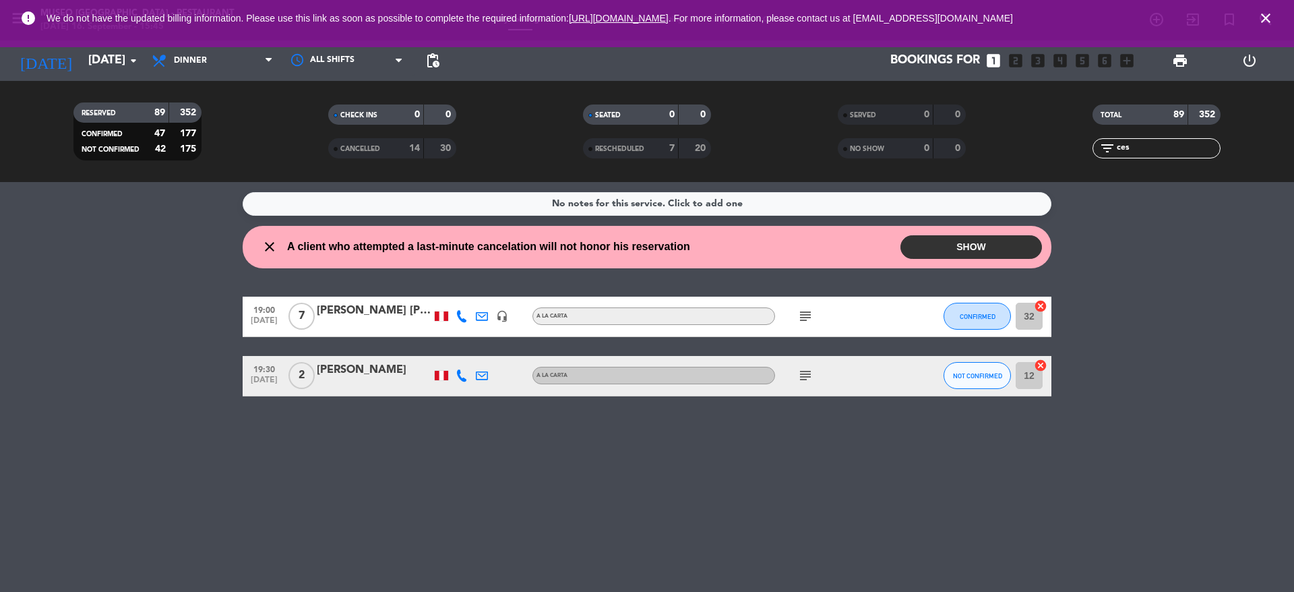
type input "ces"
click at [362, 326] on div at bounding box center [374, 324] width 115 height 11
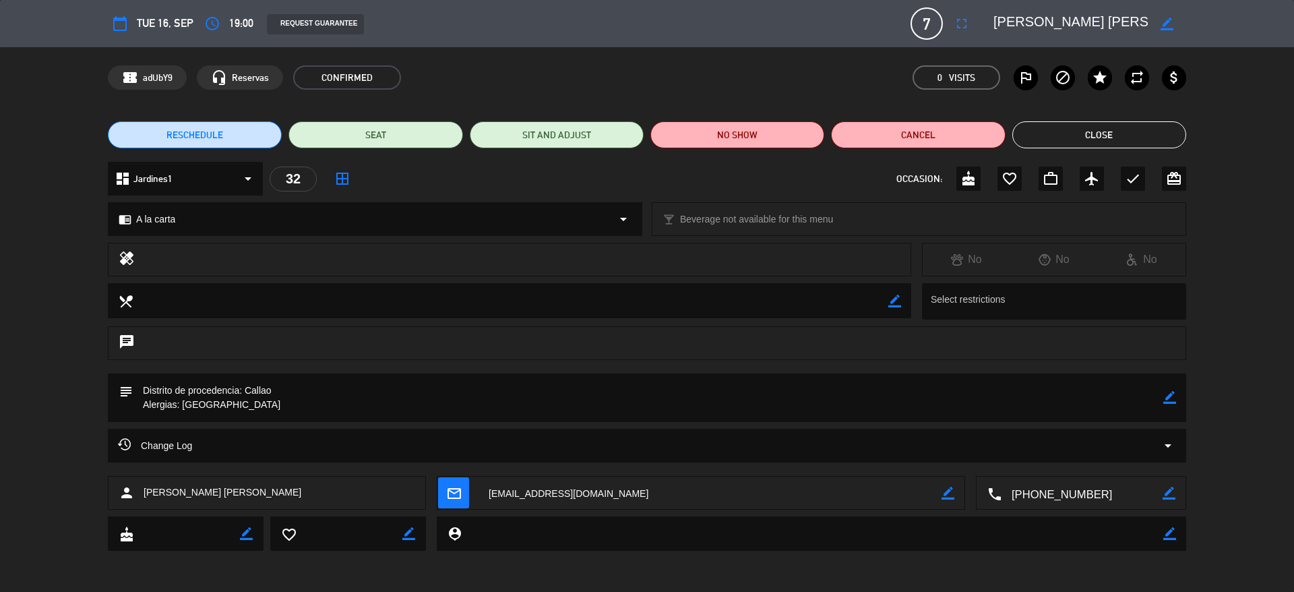
click at [1178, 391] on div "subject border_color" at bounding box center [647, 397] width 1078 height 49
click at [1172, 393] on icon "border_color" at bounding box center [1169, 397] width 13 height 13
type textarea "Distrito de procedencia: [PERSON_NAME]: Ninguna confirmada"
click at [1165, 394] on icon at bounding box center [1169, 397] width 13 height 13
click at [1044, 142] on button "Close" at bounding box center [1099, 134] width 174 height 27
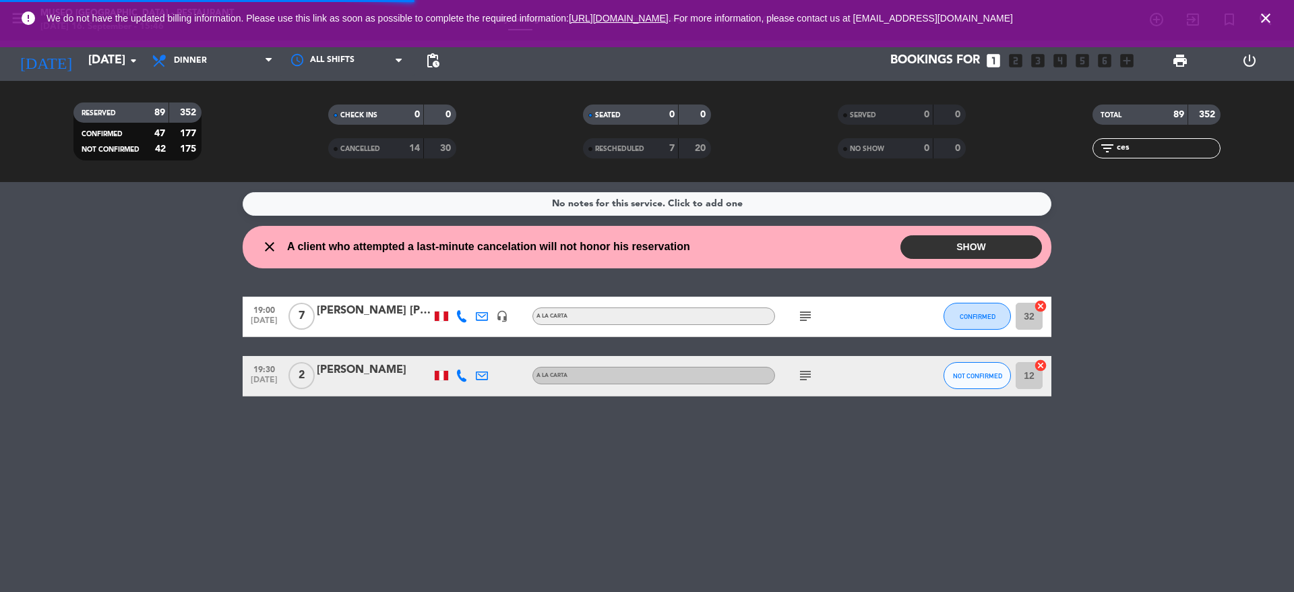
drag, startPoint x: 1153, startPoint y: 152, endPoint x: 771, endPoint y: 134, distance: 381.7
click at [771, 134] on div "RESERVED 89 352 CONFIRMED 47 177 NOT CONFIRMED 42 175 CHECK INS 0 0 CANCELLED 1…" at bounding box center [647, 131] width 1294 height 74
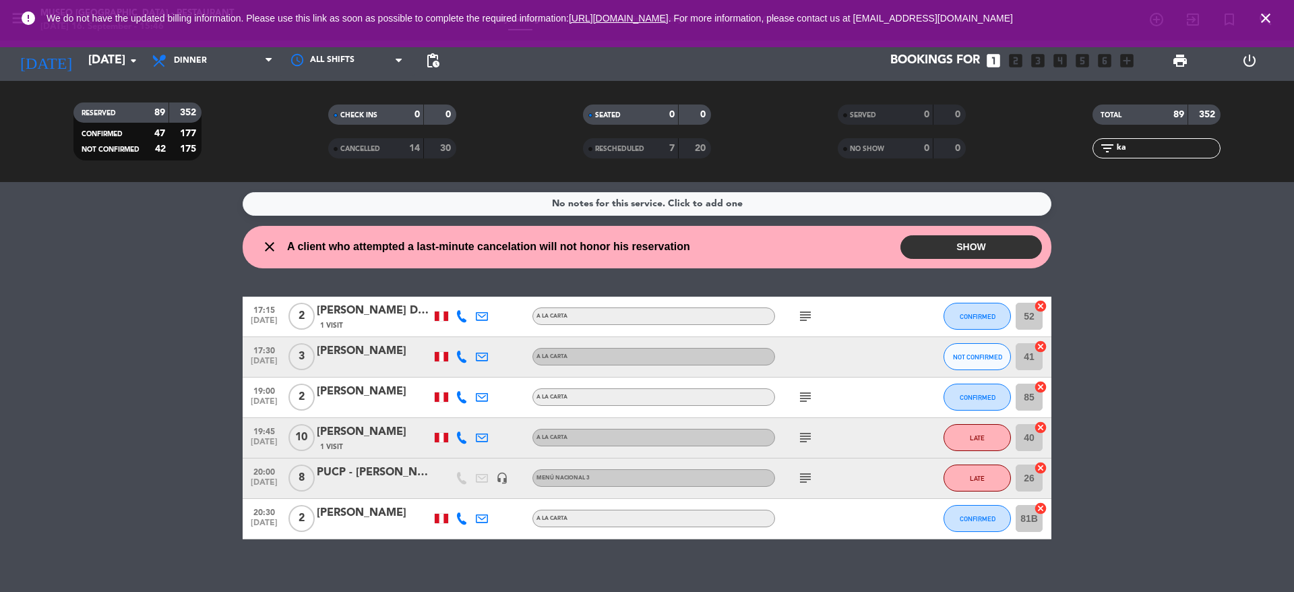
type input "k"
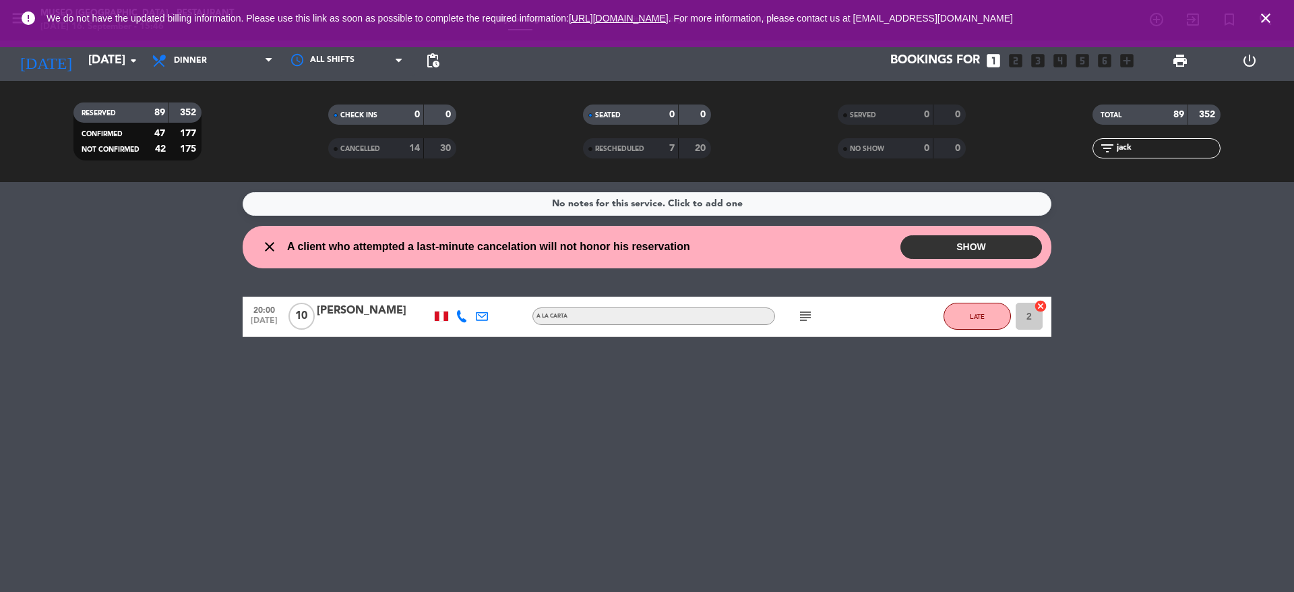
type input "jack"
click at [338, 319] on div "[PERSON_NAME]" at bounding box center [374, 311] width 115 height 18
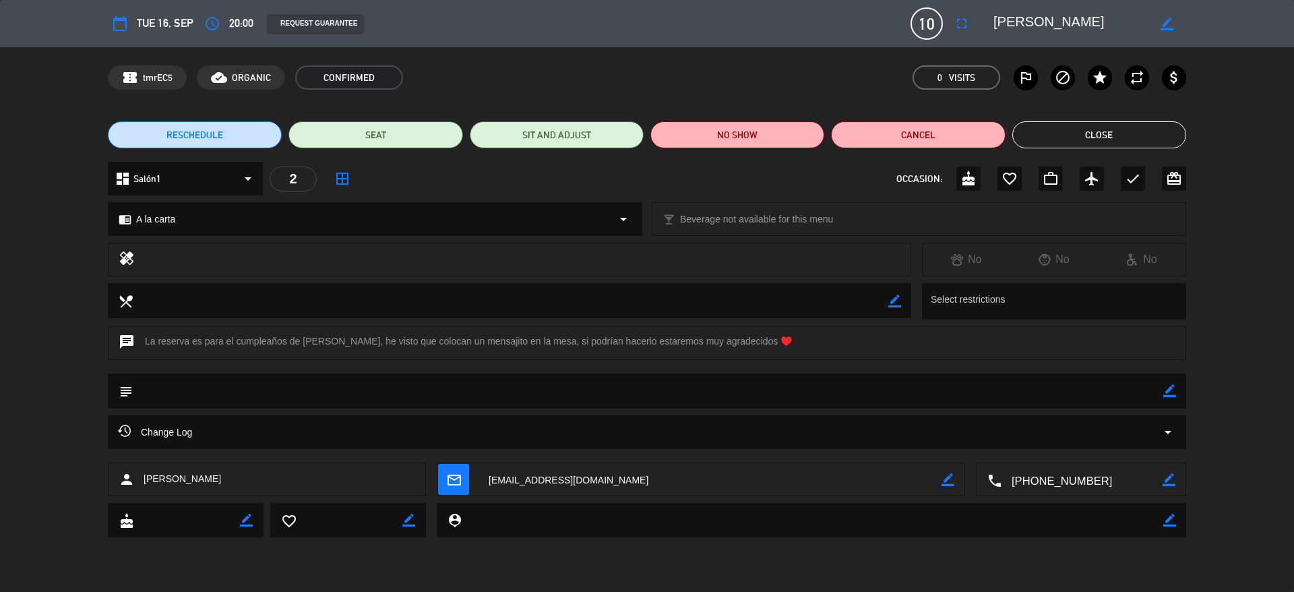
click at [1177, 387] on div "subject border_color" at bounding box center [647, 390] width 1078 height 35
click at [1167, 387] on icon "border_color" at bounding box center [1169, 390] width 13 height 13
click at [931, 400] on textarea at bounding box center [648, 390] width 1030 height 34
type textarea "confirmada"
click at [1171, 393] on icon at bounding box center [1169, 390] width 13 height 13
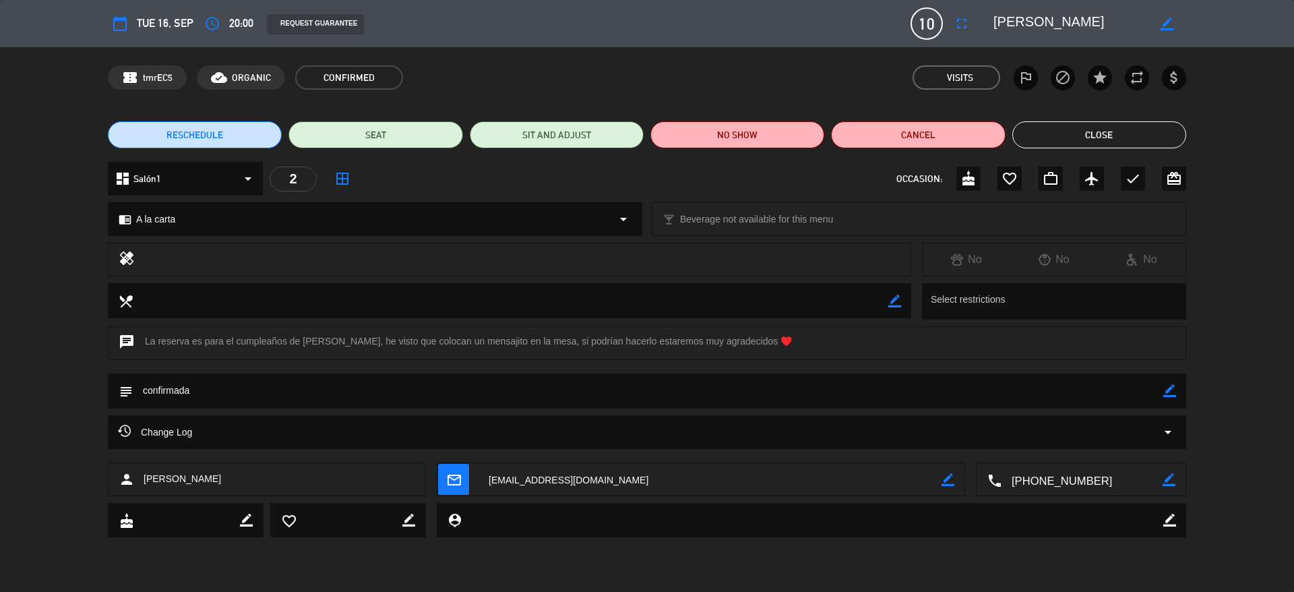
click at [1101, 140] on button "Close" at bounding box center [1099, 134] width 174 height 27
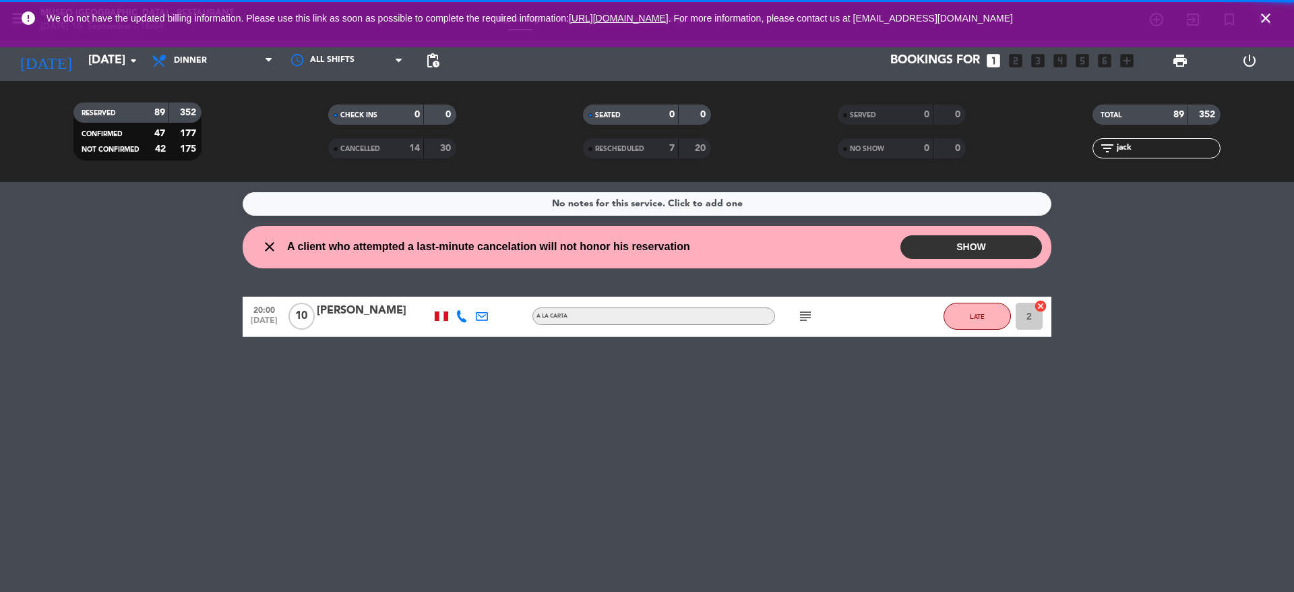
drag, startPoint x: 934, startPoint y: 152, endPoint x: 923, endPoint y: 151, distance: 10.8
click at [923, 151] on div "RESERVED 89 352 CONFIRMED 47 177 NOT CONFIRMED 42 175 CHECK INS 0 0 CANCELLED 1…" at bounding box center [647, 131] width 1294 height 74
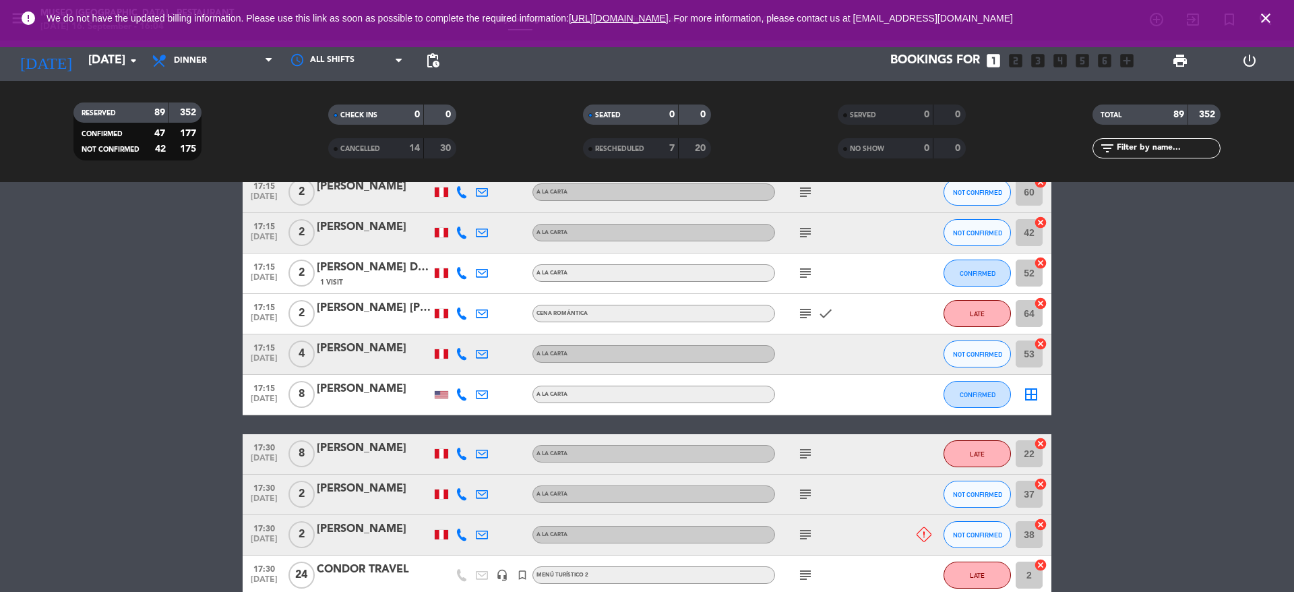
scroll to position [265, 0]
